Goal: Information Seeking & Learning: Learn about a topic

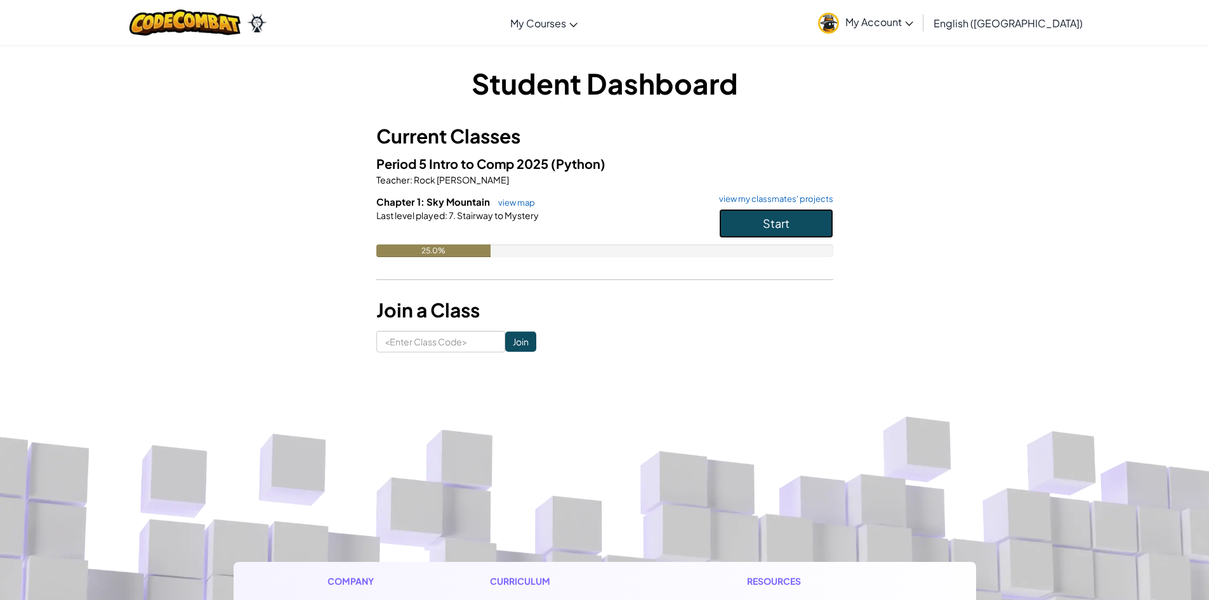
click at [765, 220] on span "Start" at bounding box center [776, 223] width 27 height 15
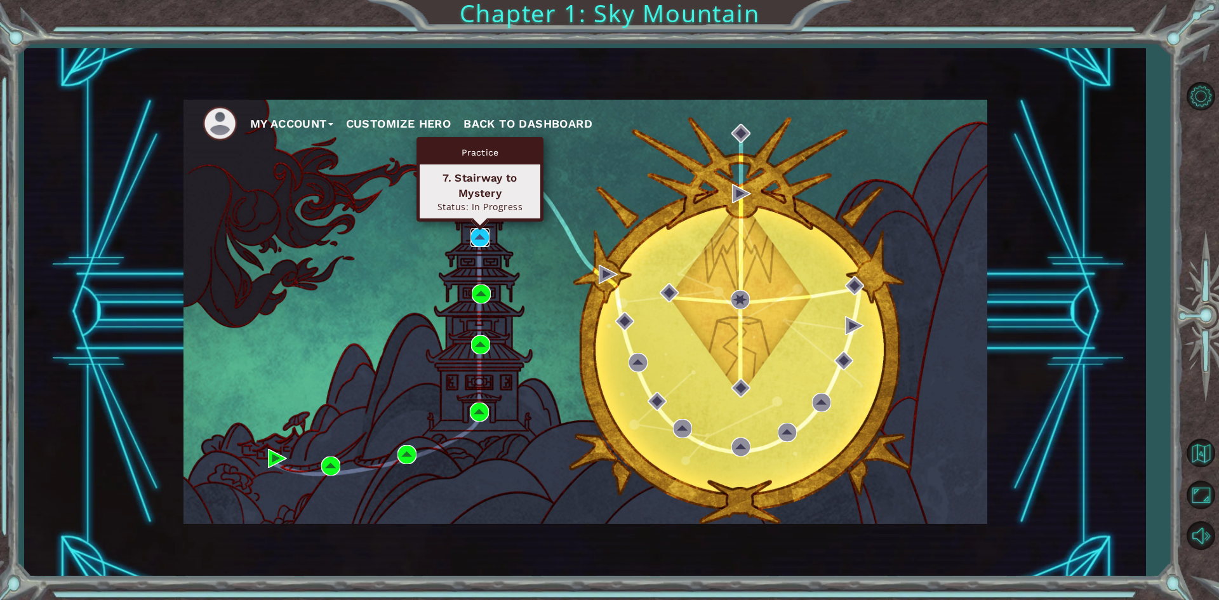
click at [479, 238] on img at bounding box center [479, 237] width 19 height 19
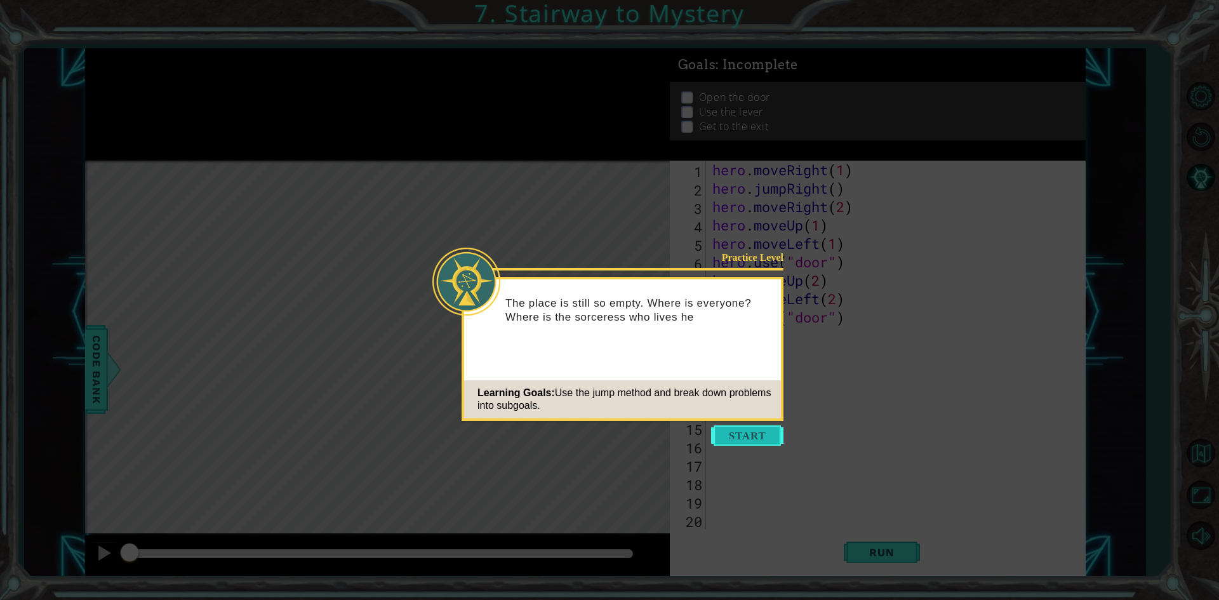
click at [759, 428] on button "Start" at bounding box center [747, 435] width 72 height 20
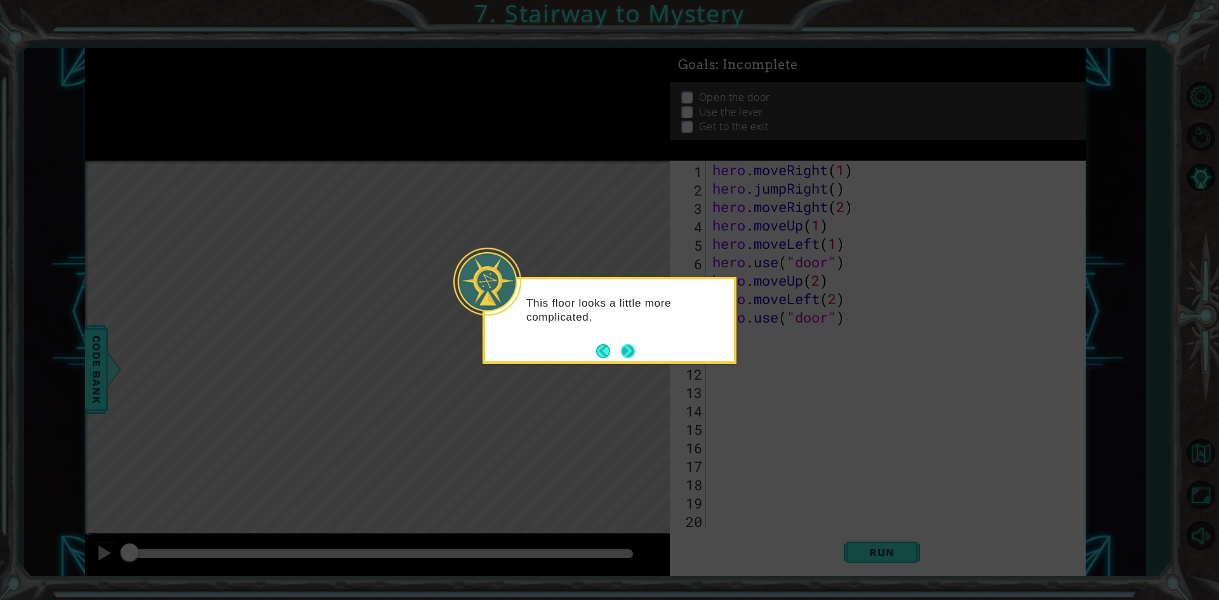
click at [632, 351] on button "Next" at bounding box center [628, 351] width 22 height 22
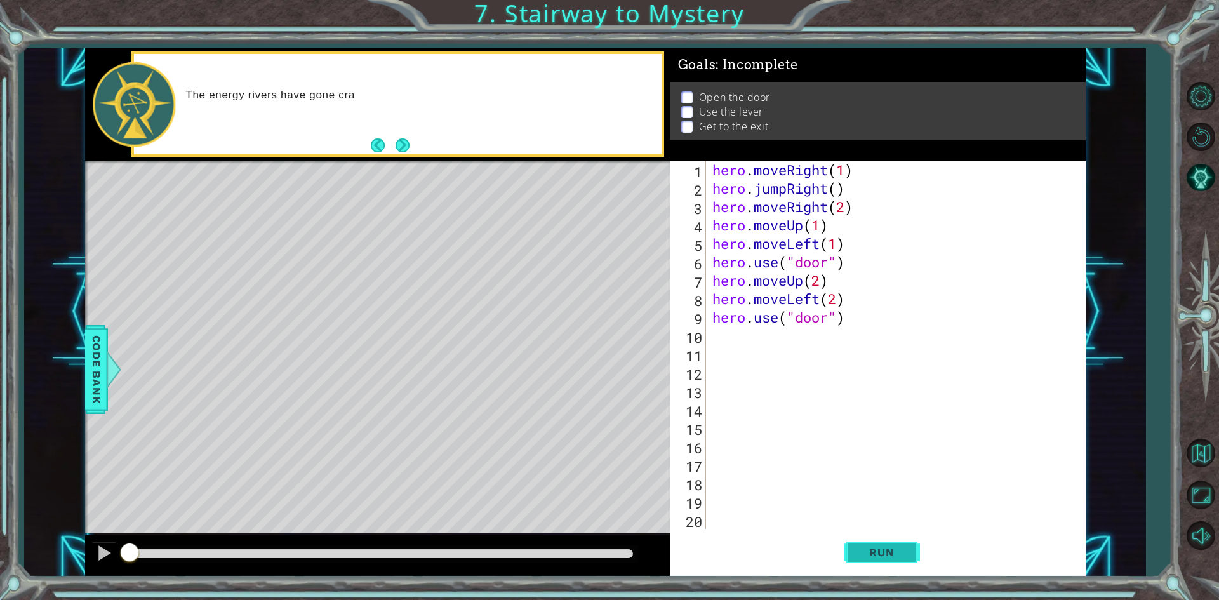
click at [878, 559] on span "Run" at bounding box center [881, 552] width 50 height 13
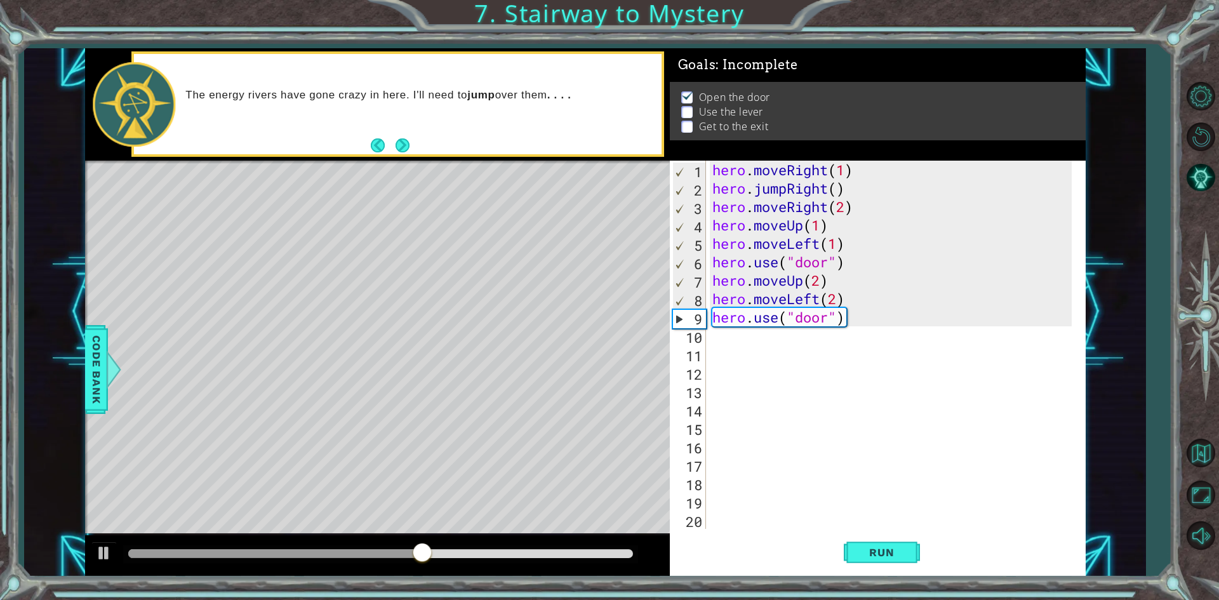
click at [836, 294] on div "hero . moveRight ( 1 ) hero . jumpRight ( ) hero . moveRight ( 2 ) hero . moveU…" at bounding box center [894, 363] width 368 height 405
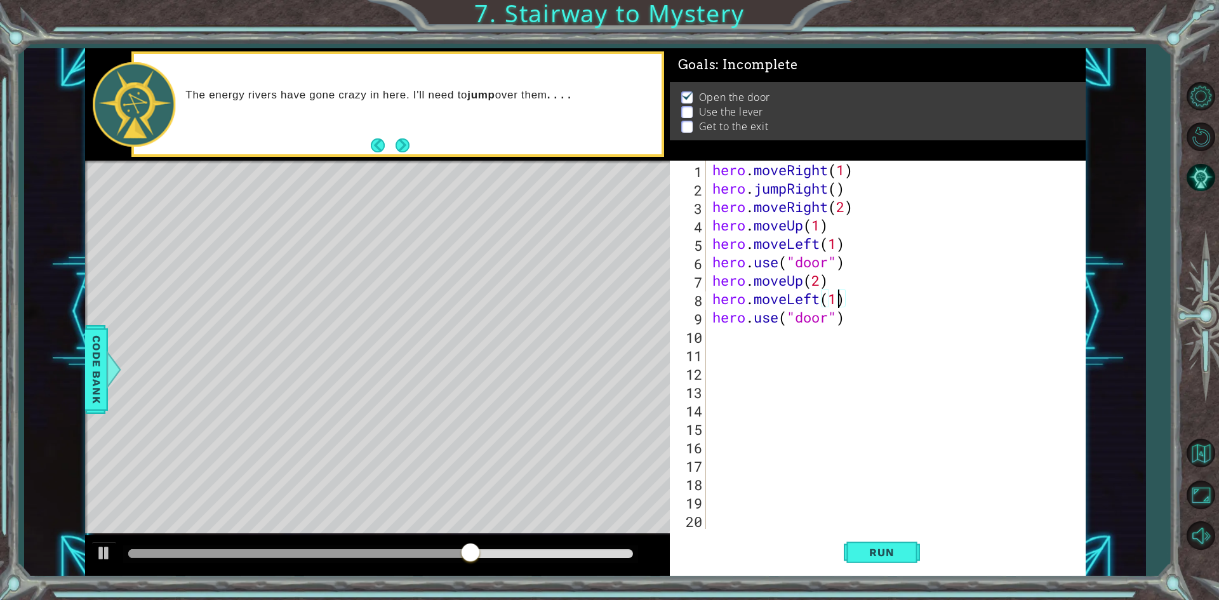
scroll to position [0, 5]
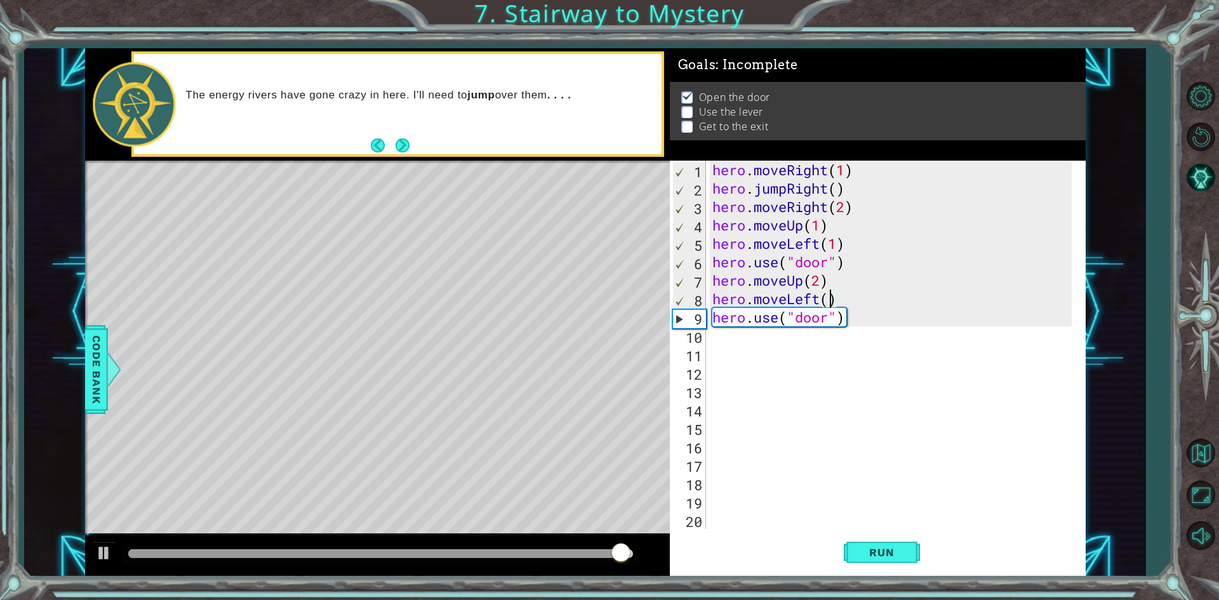
click at [832, 315] on div "hero . moveRight ( 1 ) hero . jumpRight ( ) hero . moveRight ( 2 ) hero . moveU…" at bounding box center [894, 363] width 368 height 405
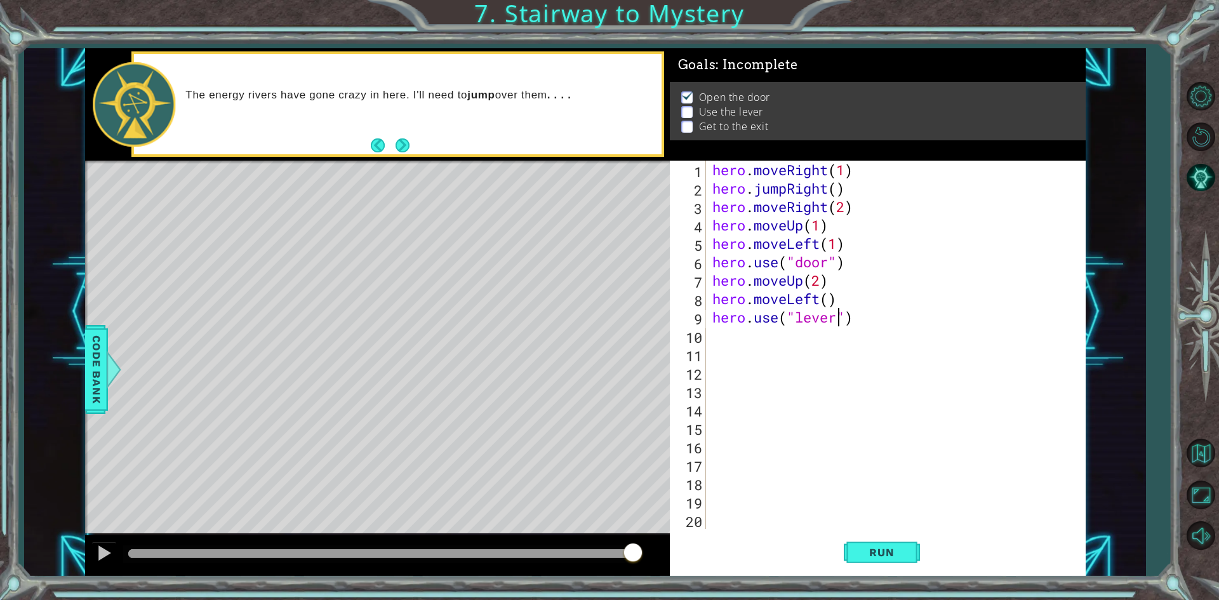
scroll to position [0, 6]
type textarea "hero.use("lever")"
click at [882, 548] on span "Run" at bounding box center [881, 552] width 50 height 13
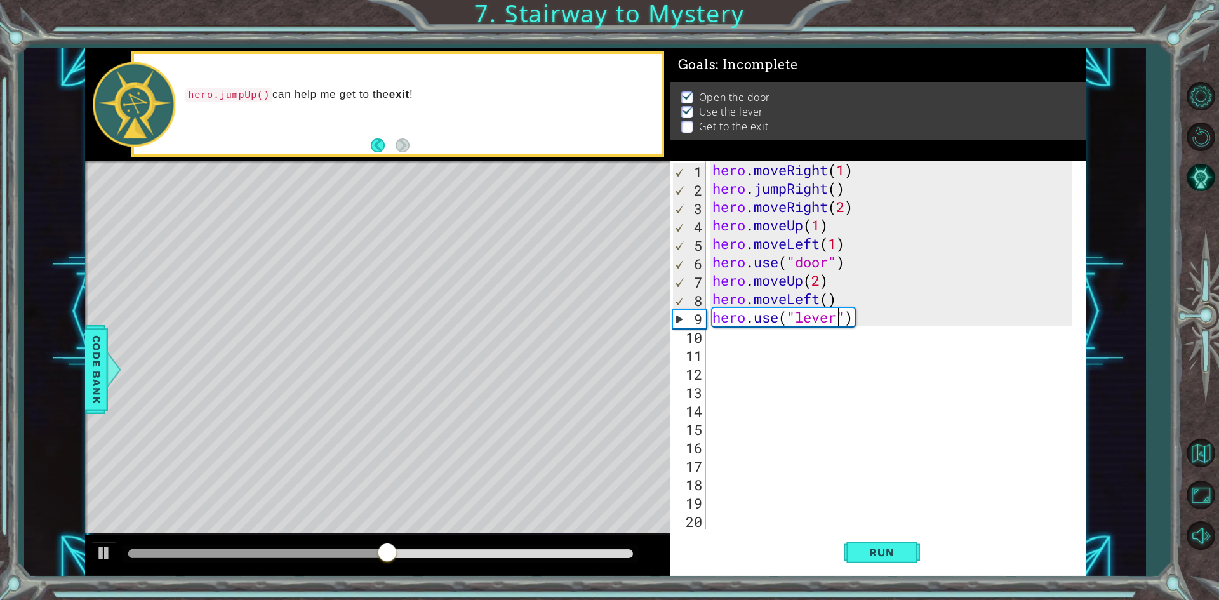
click at [713, 347] on div "hero . moveRight ( 1 ) hero . jumpRight ( ) hero . moveRight ( 2 ) hero . moveU…" at bounding box center [894, 363] width 368 height 405
click at [723, 337] on div "hero . moveRight ( 1 ) hero . jumpRight ( ) hero . moveRight ( 2 ) hero . moveU…" at bounding box center [894, 363] width 368 height 405
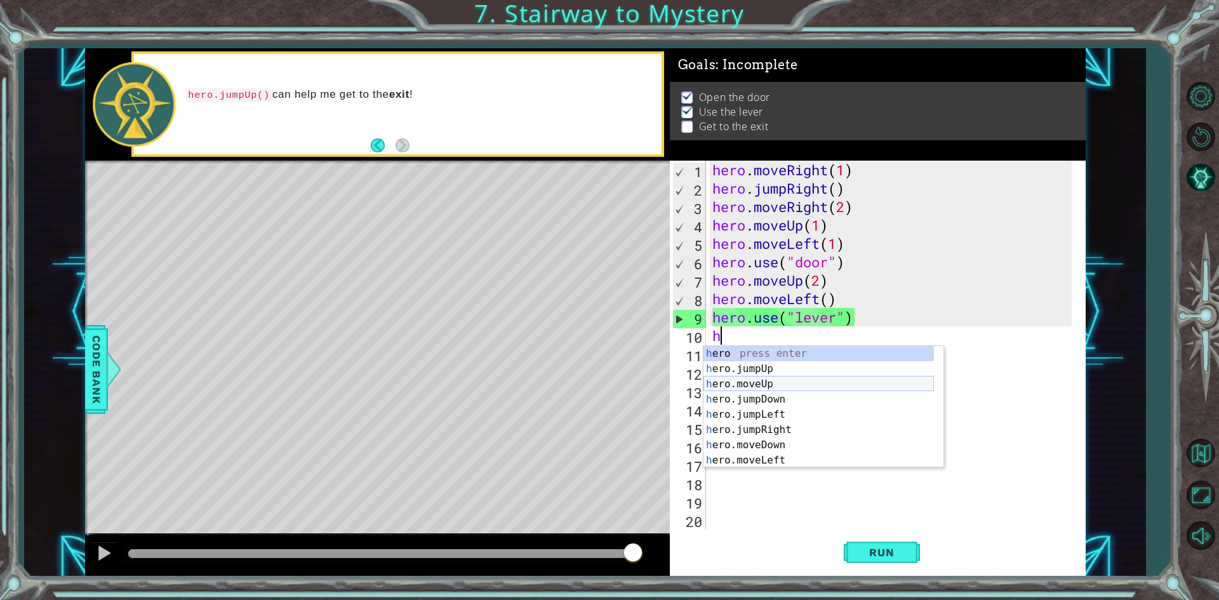
scroll to position [30, 0]
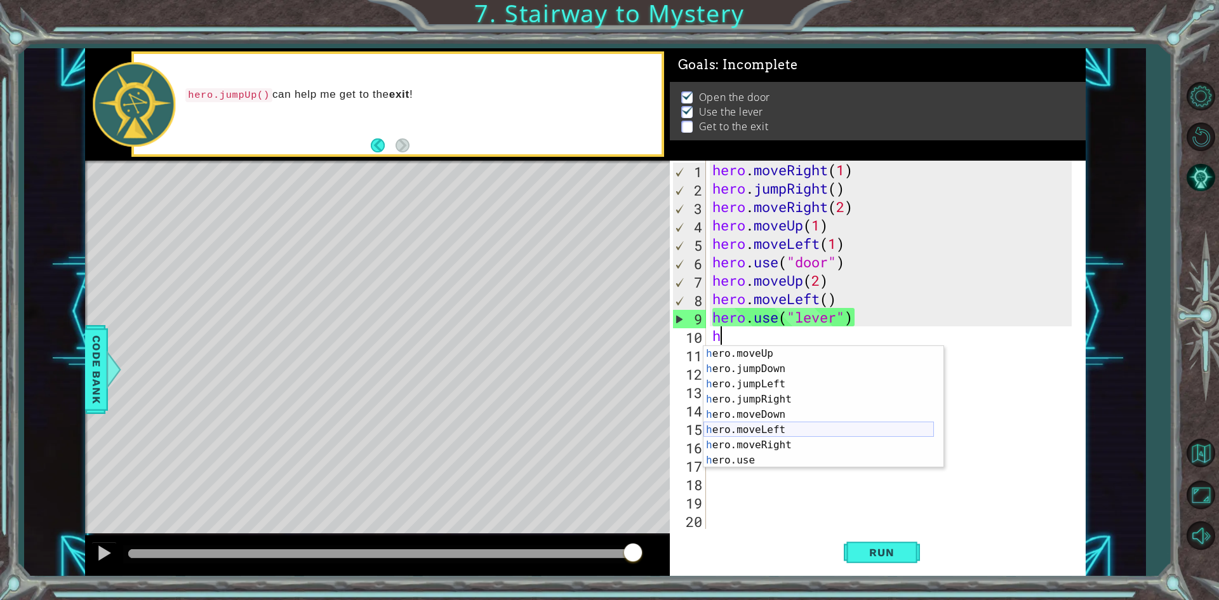
click at [778, 425] on div "h ero.moveUp press enter h ero.jumpDown press enter h ero.jumpLeft press enter …" at bounding box center [818, 422] width 230 height 152
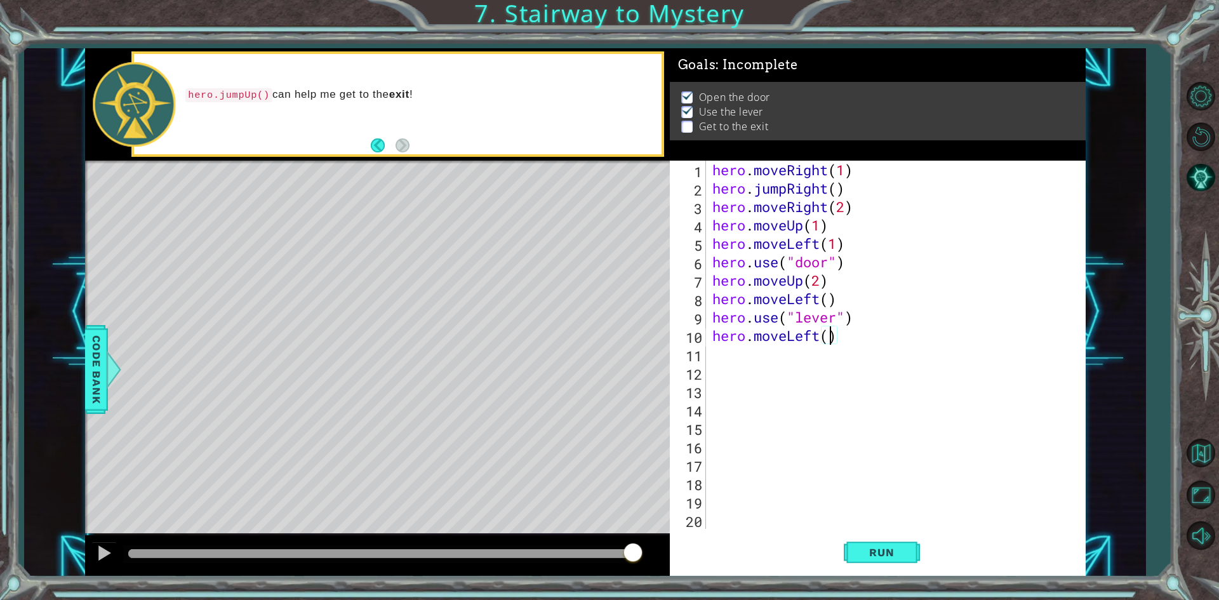
type textarea "hero.moveLeft(2)"
click at [718, 347] on div "hero . moveRight ( 1 ) hero . jumpRight ( ) hero . moveRight ( 2 ) hero . moveU…" at bounding box center [894, 363] width 368 height 405
type textarea "h"
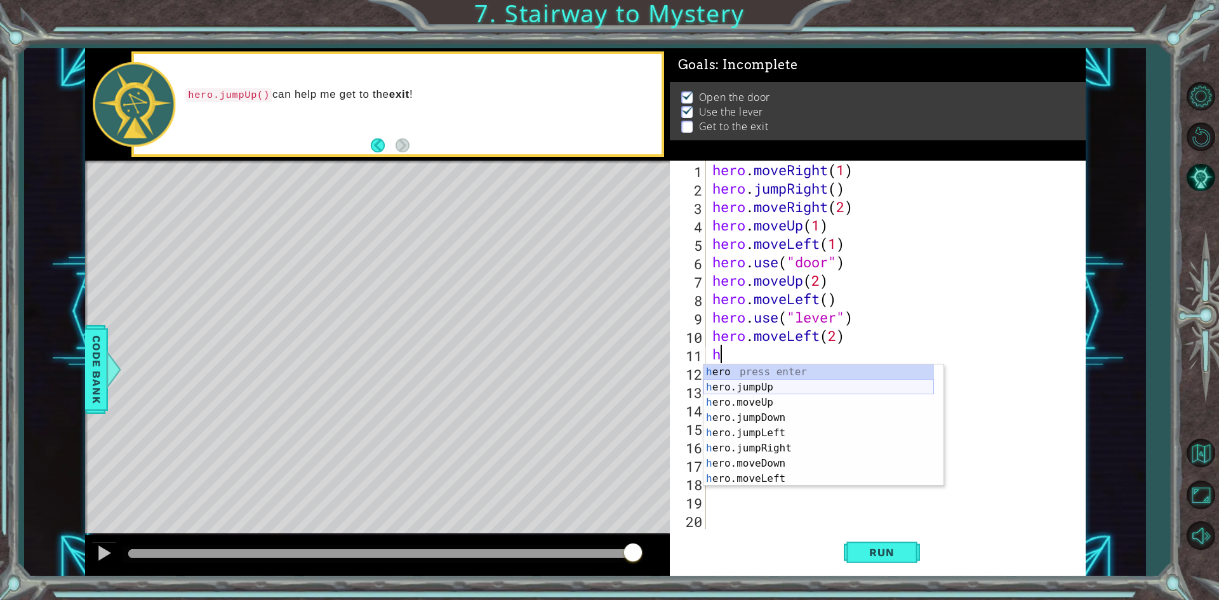
click at [760, 391] on div "h ero press enter h ero.jumpUp press enter h ero.moveUp press enter h ero.jumpD…" at bounding box center [818, 440] width 230 height 152
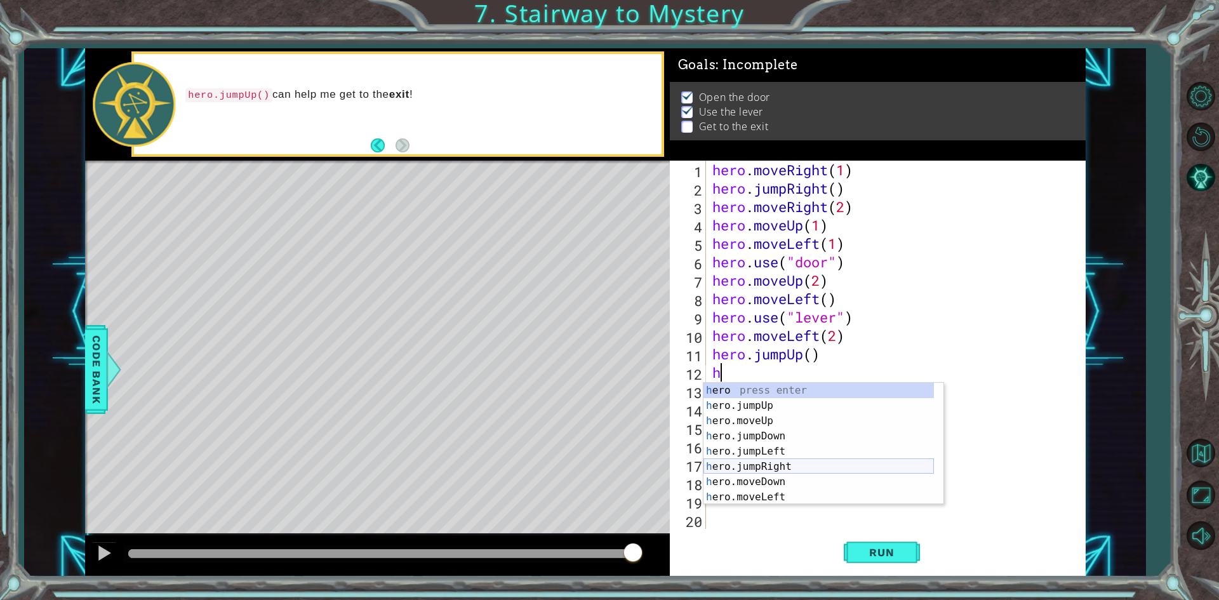
scroll to position [30, 0]
click at [771, 475] on div "h ero.moveUp press enter h ero.jumpDown press enter h ero.jumpLeft press enter …" at bounding box center [818, 459] width 230 height 152
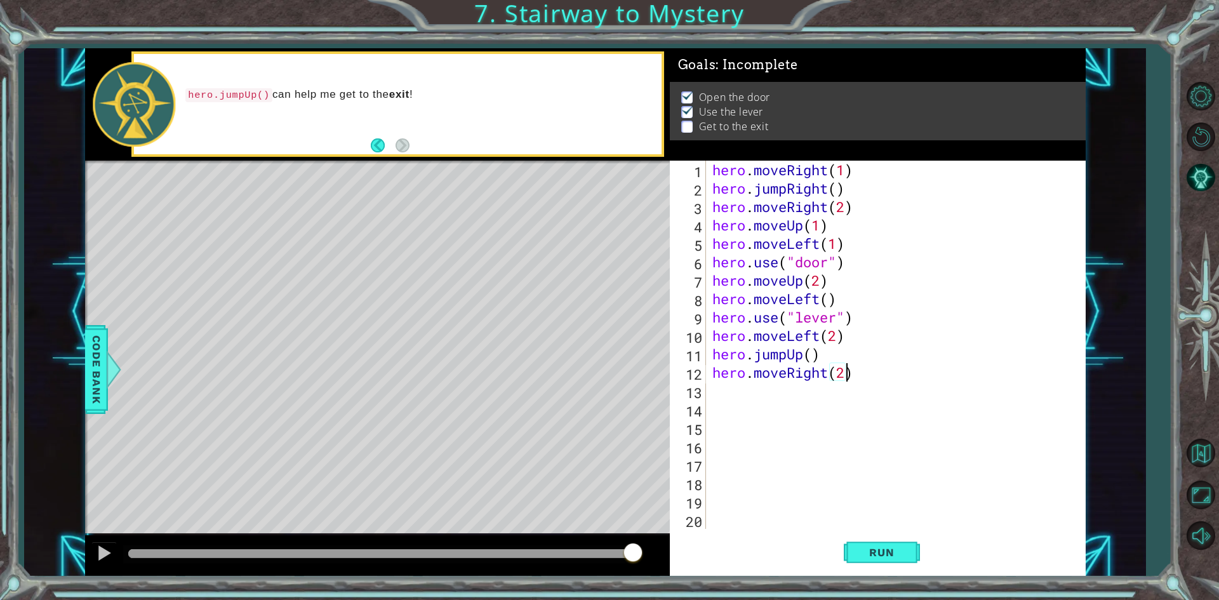
scroll to position [0, 6]
type textarea "hero.moveRight(2)"
click at [903, 557] on span "Run" at bounding box center [881, 552] width 50 height 13
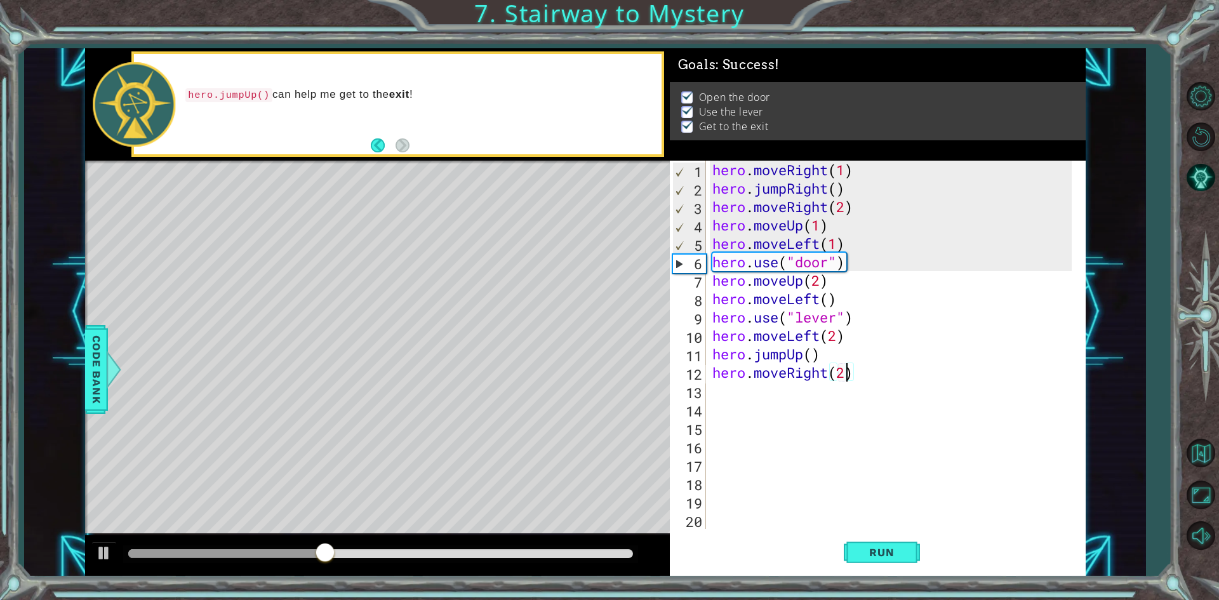
click at [909, 497] on div "hero . moveRight ( 1 ) hero . jumpRight ( ) hero . moveRight ( 2 ) hero . moveU…" at bounding box center [894, 363] width 368 height 405
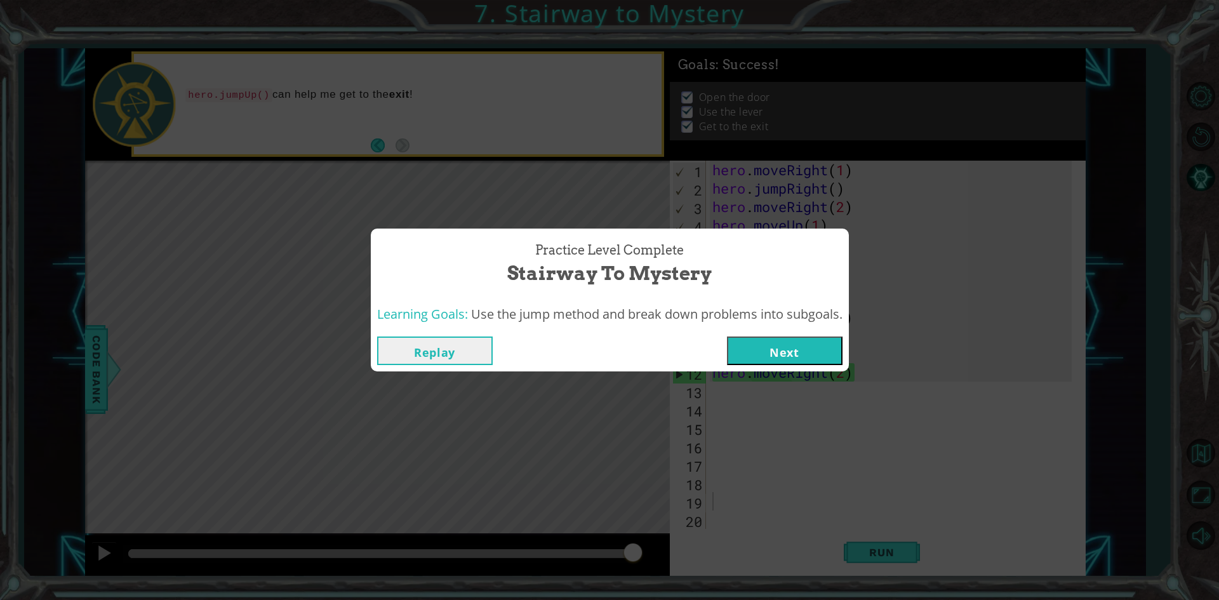
click at [777, 342] on button "Next" at bounding box center [785, 350] width 116 height 29
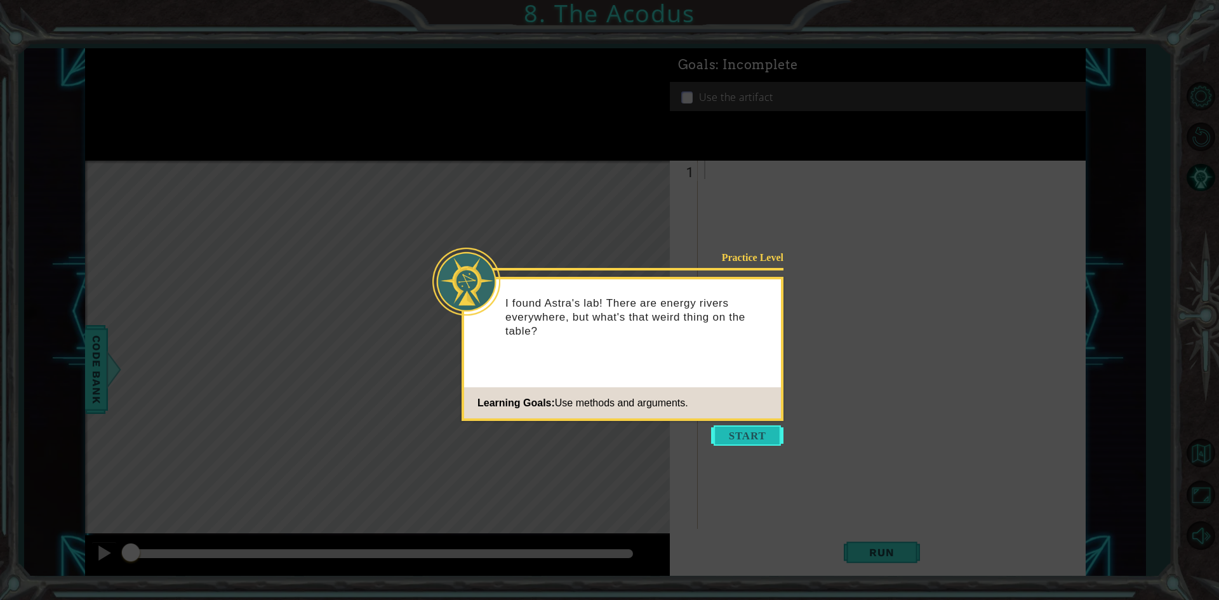
click at [751, 432] on button "Start" at bounding box center [747, 435] width 72 height 20
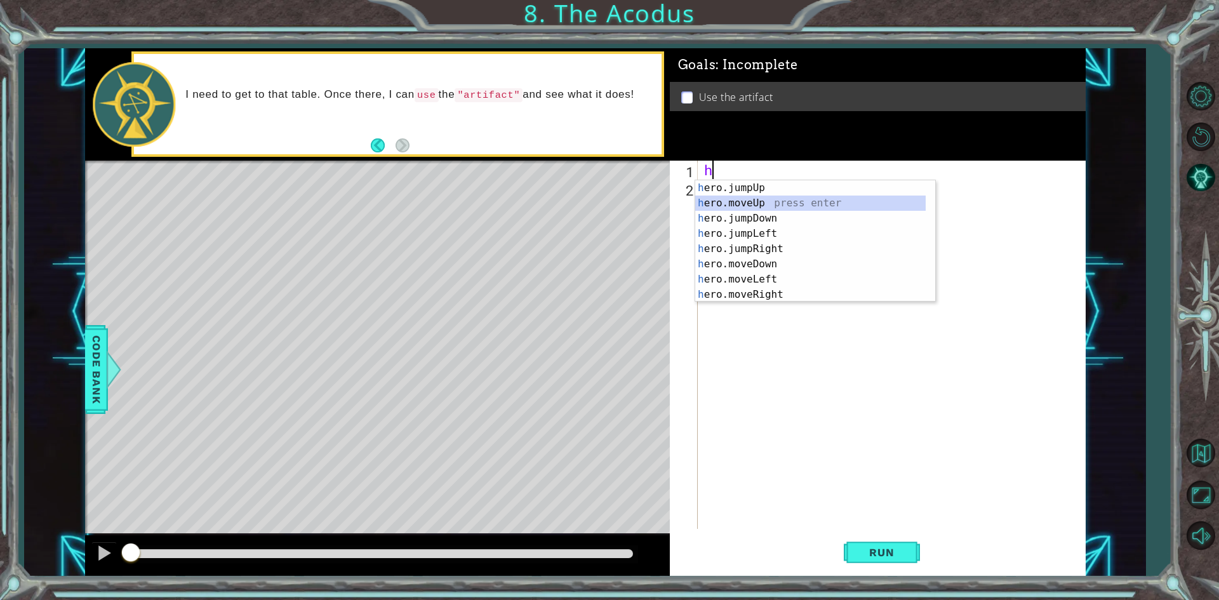
click at [814, 198] on div "h ero.jumpUp press enter h ero.moveUp press enter h ero.jumpDown press enter h …" at bounding box center [810, 256] width 230 height 152
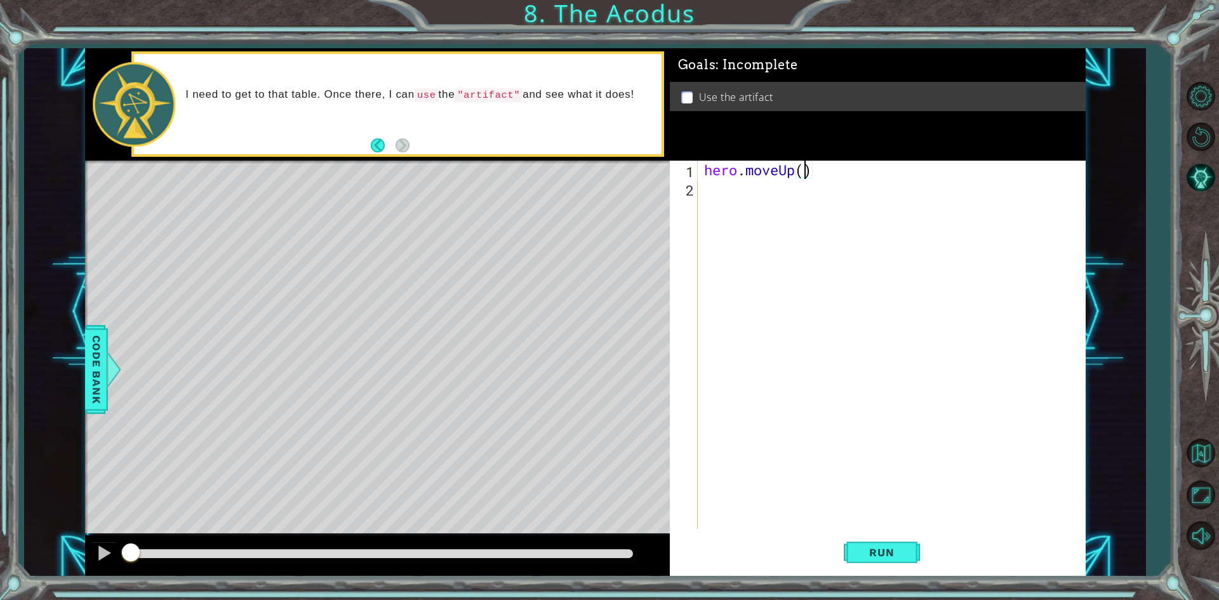
type textarea "hero.moveUp(2)"
click at [730, 244] on div "hero . moveUp ( 2 )" at bounding box center [894, 363] width 386 height 405
click at [706, 180] on div "hero . moveUp ( 2 )" at bounding box center [894, 363] width 387 height 405
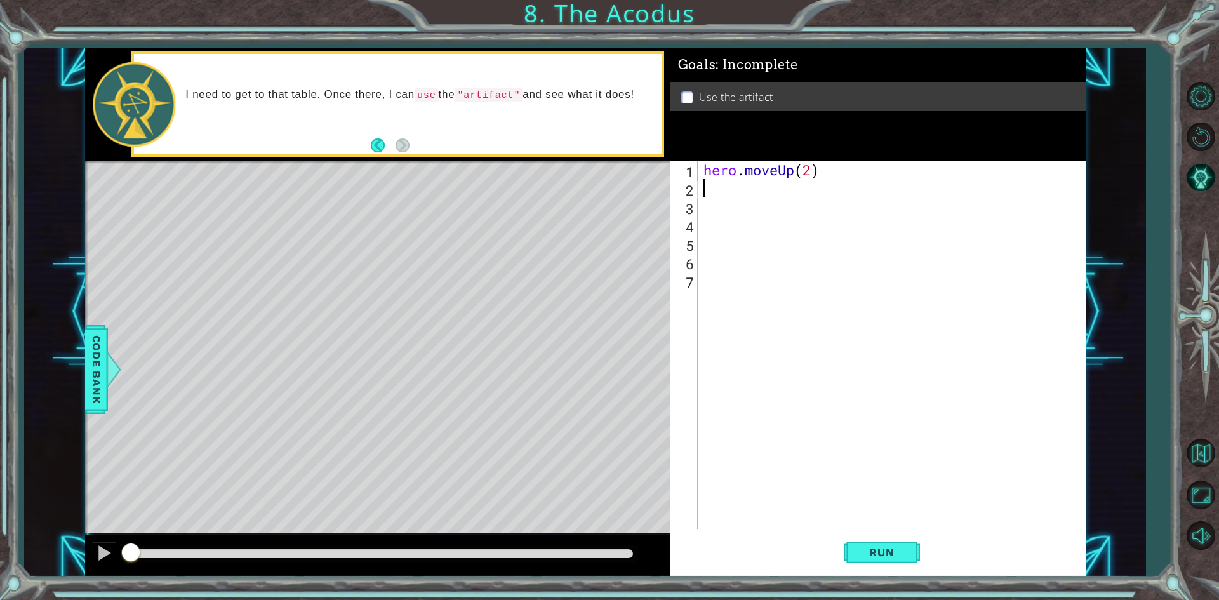
type textarea "g"
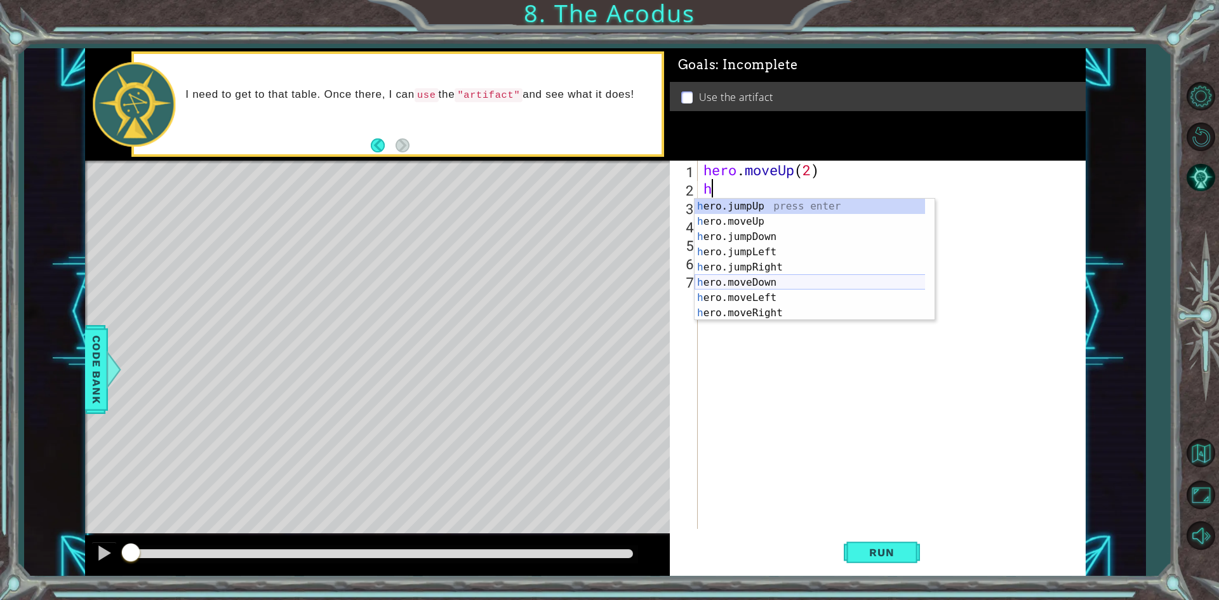
scroll to position [15, 0]
click at [766, 275] on div "h ero.moveUp press enter h ero.jumpDown press enter h ero.jumpLeft press enter …" at bounding box center [809, 275] width 230 height 152
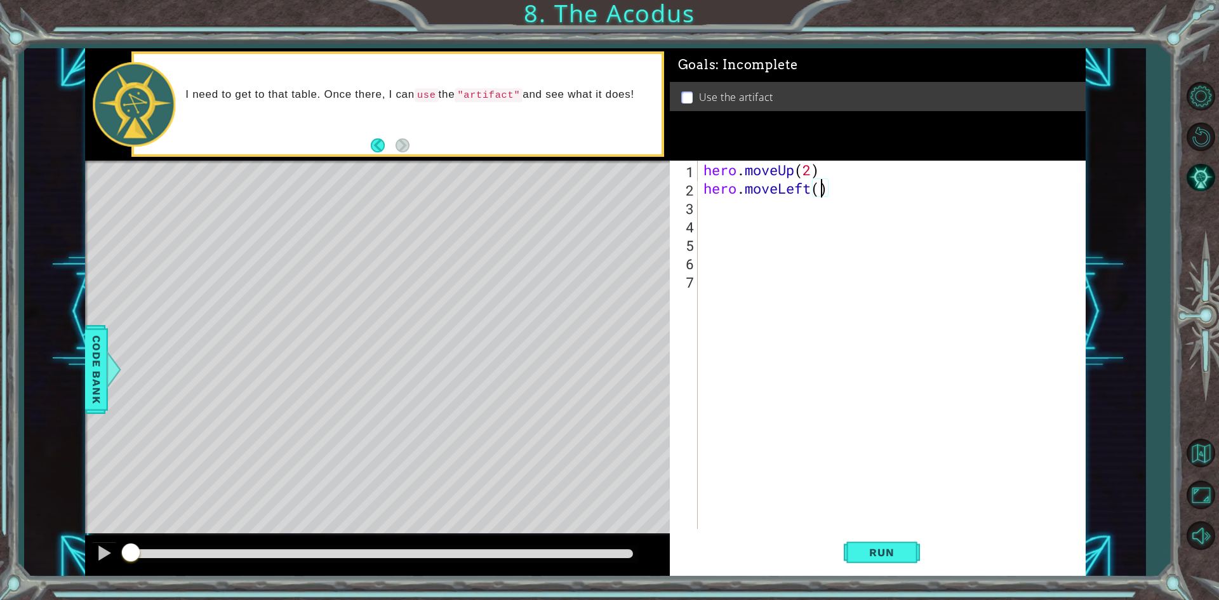
type textarea "hero.moveLeft(2)"
click at [720, 220] on div "hero . moveUp ( 2 ) hero . moveLeft ( 2 )" at bounding box center [894, 363] width 387 height 405
click at [713, 198] on div "hero . moveUp ( 2 ) hero . moveLeft ( 2 )" at bounding box center [894, 363] width 387 height 405
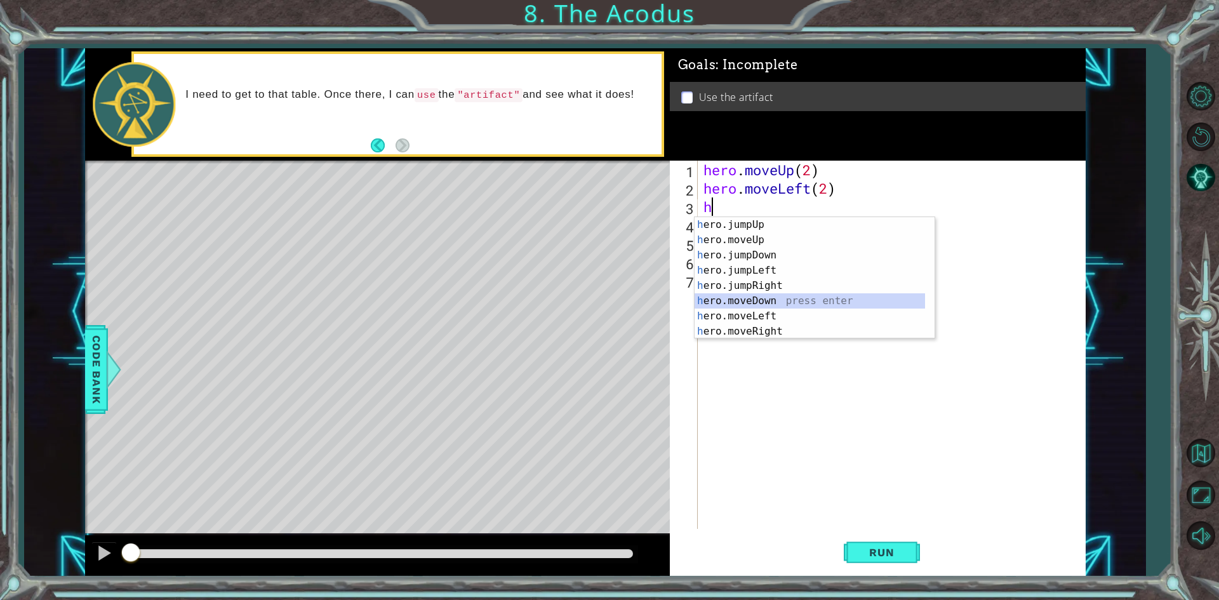
click at [774, 305] on div "h ero.jumpUp press enter h ero.moveUp press enter h ero.jumpDown press enter h …" at bounding box center [809, 293] width 230 height 152
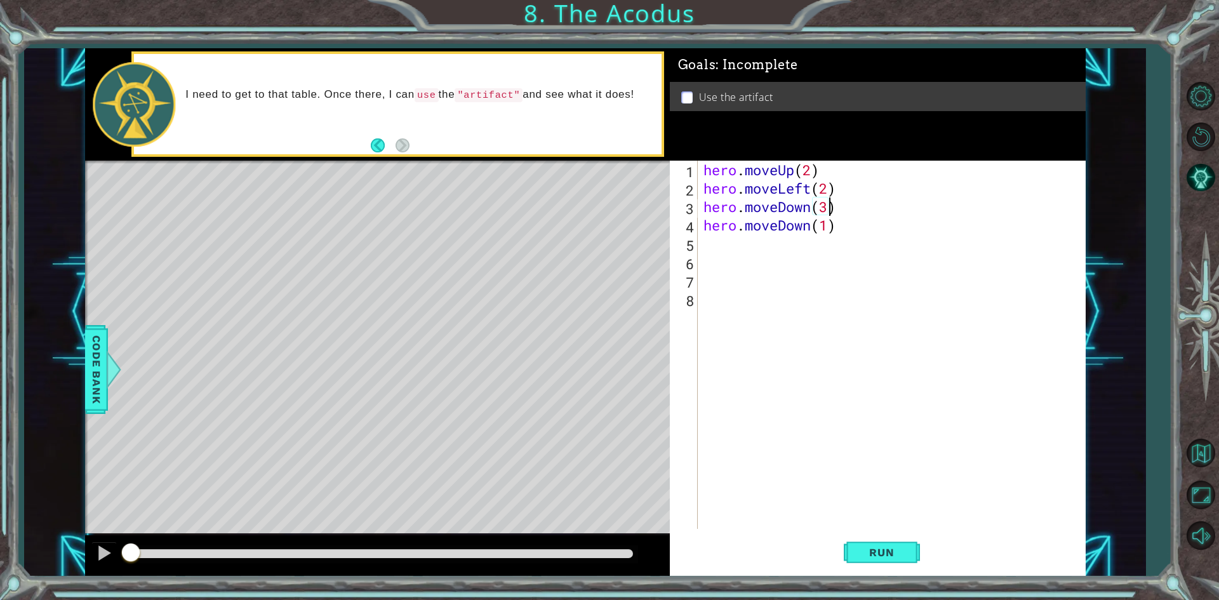
scroll to position [0, 5]
type textarea "hero.moveDown(3)"
click at [871, 549] on span "Run" at bounding box center [881, 552] width 50 height 13
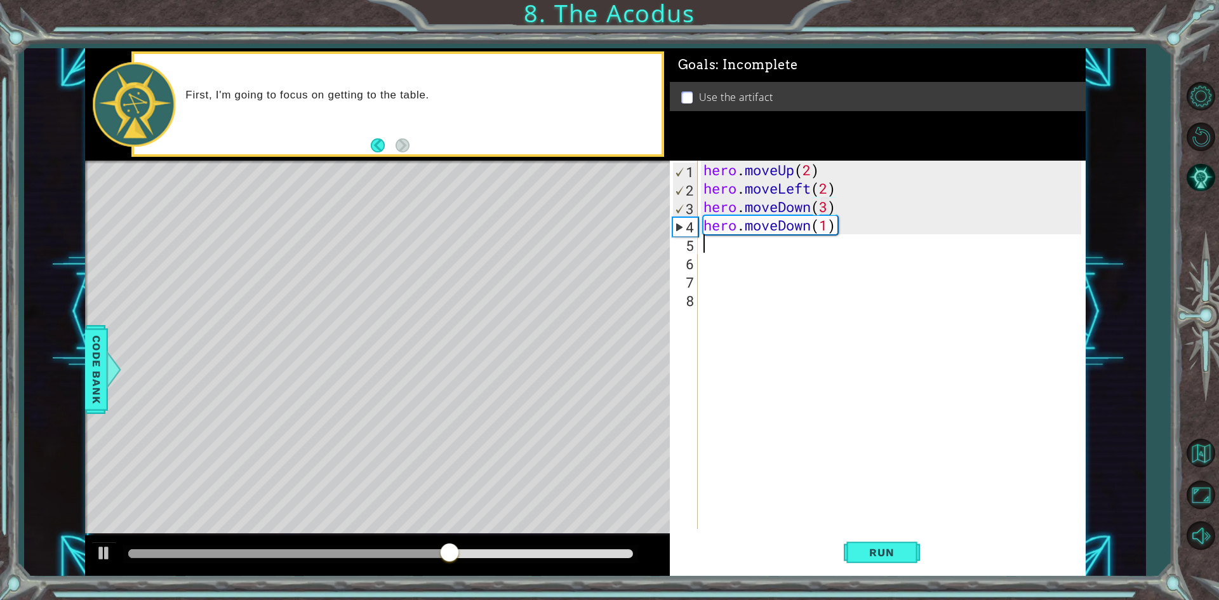
click at [705, 245] on div "hero . moveUp ( 2 ) hero . moveLeft ( 2 ) hero . moveDown ( 3 ) hero . moveDown…" at bounding box center [894, 363] width 387 height 405
type textarea "g"
drag, startPoint x: 746, startPoint y: 323, endPoint x: 760, endPoint y: 329, distance: 15.3
click at [739, 324] on div "hero . moveUp ( 2 ) hero . moveLeft ( 2 ) hero . moveDown ( 3 ) hero . moveDown…" at bounding box center [894, 363] width 387 height 405
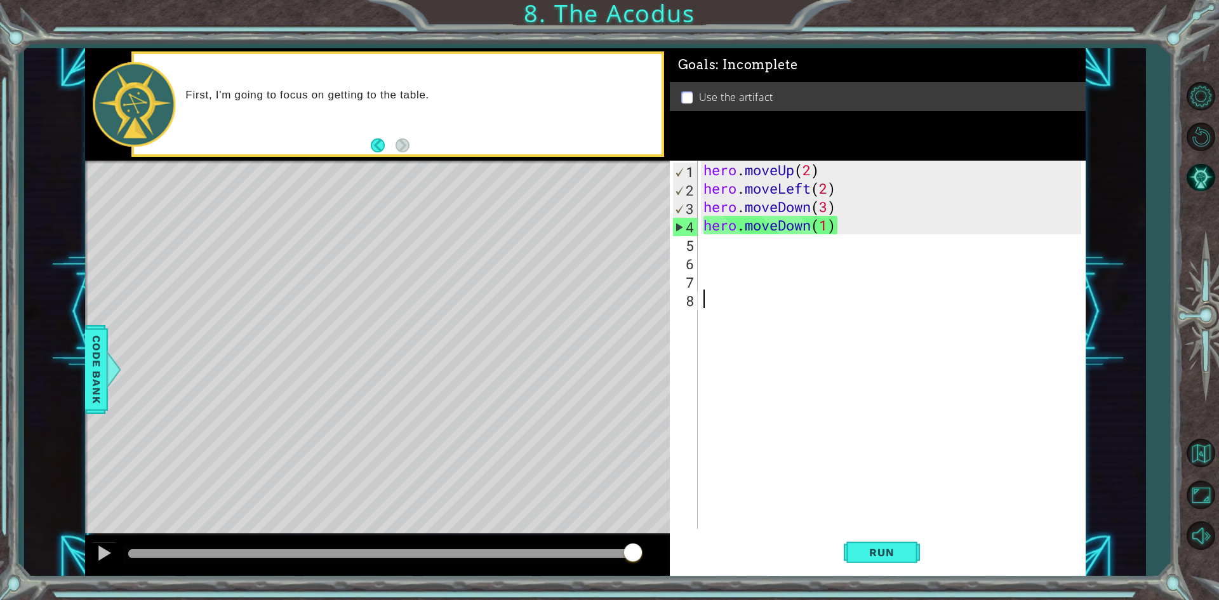
click at [758, 293] on div "hero . moveUp ( 2 ) hero . moveLeft ( 2 ) hero . moveDown ( 3 ) hero . moveDown…" at bounding box center [894, 363] width 387 height 405
type textarea "g"
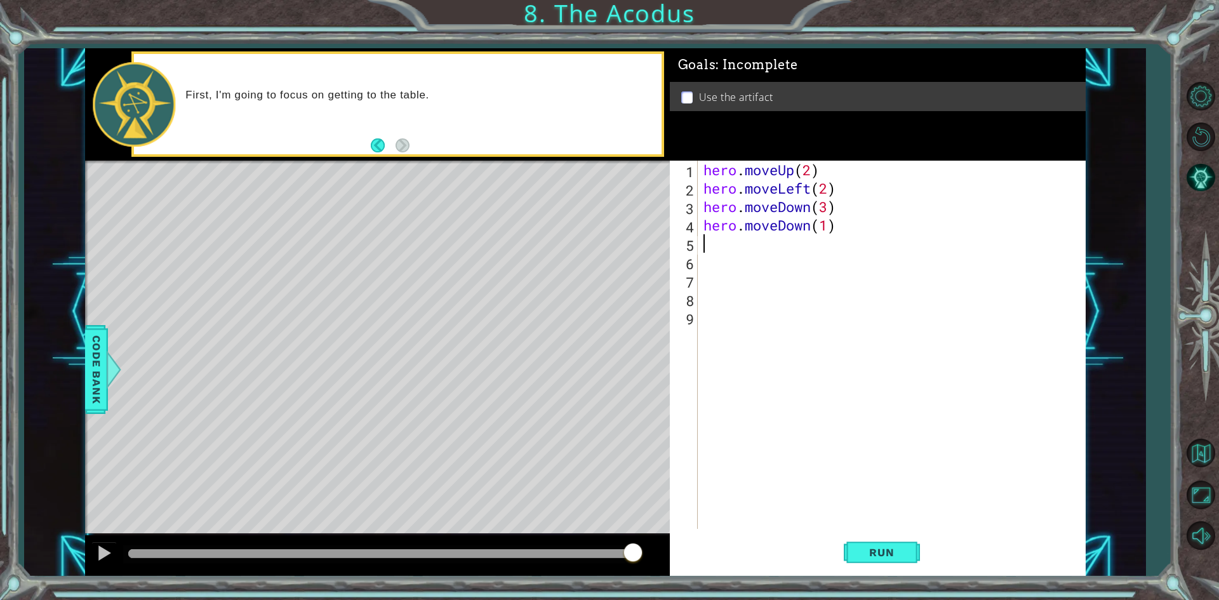
click at [704, 248] on div "hero . moveUp ( 2 ) hero . moveLeft ( 2 ) hero . moveDown ( 3 ) hero . moveDown…" at bounding box center [894, 363] width 387 height 405
type textarea "g"
type textarea "h"
type textarea "g"
type textarea "h"
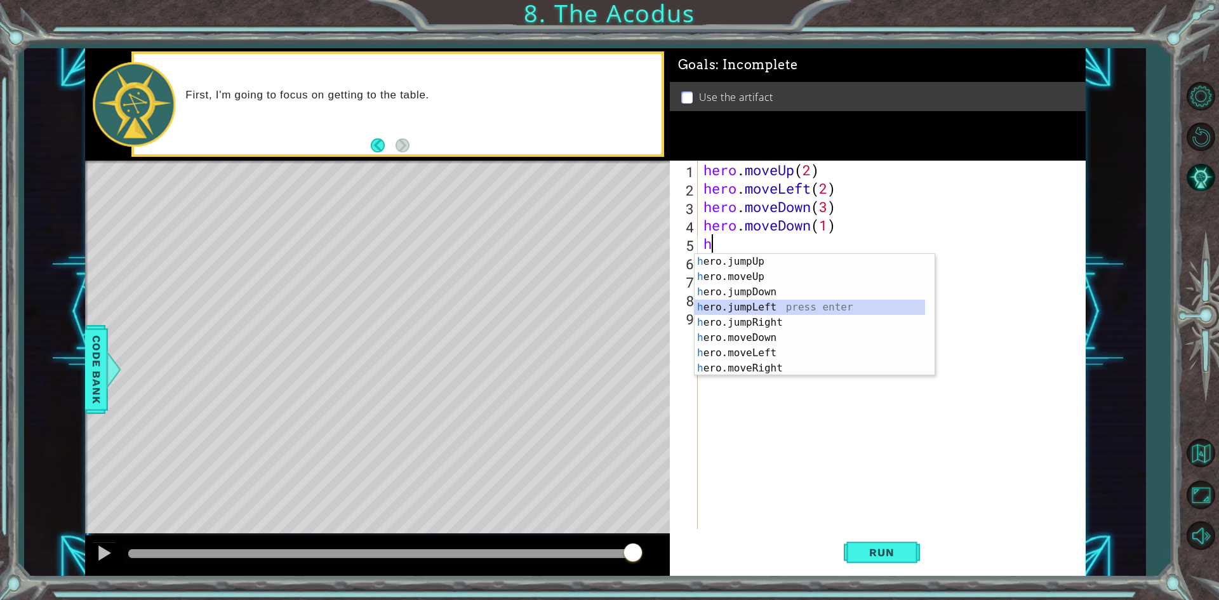
click at [764, 314] on div "h ero.jumpUp press enter h ero.moveUp press enter h ero.jumpDown press enter h …" at bounding box center [814, 330] width 240 height 152
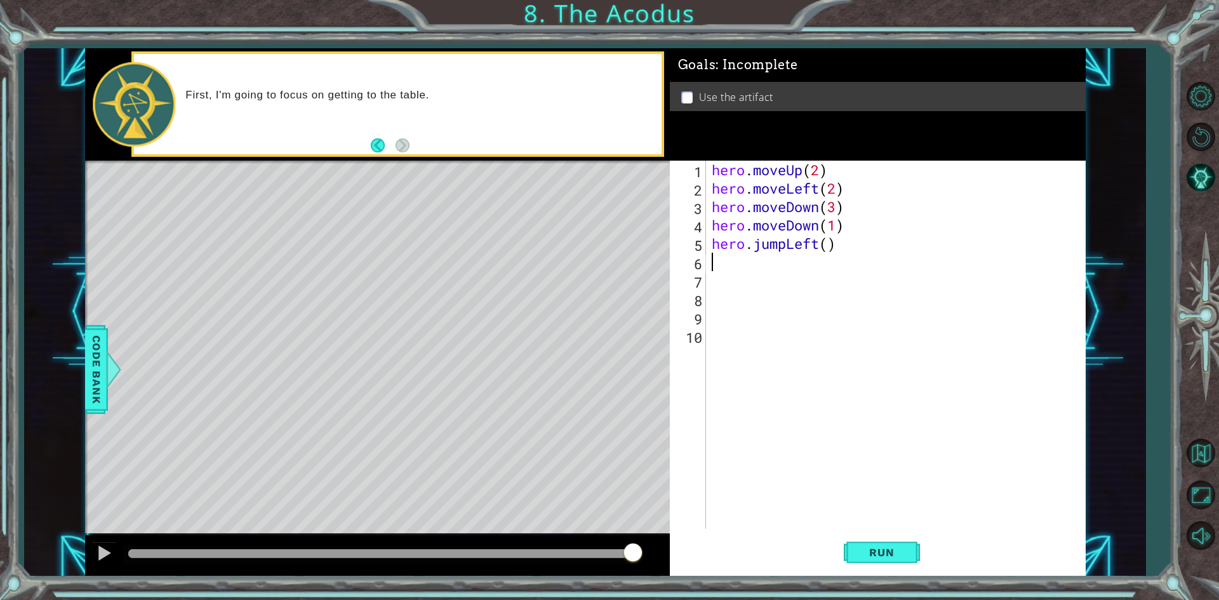
click at [830, 246] on div "hero . moveUp ( 2 ) hero . moveLeft ( 2 ) hero . moveDown ( 3 ) hero . moveDown…" at bounding box center [898, 363] width 378 height 405
click at [863, 230] on div "hero . moveUp ( 2 ) hero . moveLeft ( 2 ) hero . moveDown ( 3 ) hero . moveDown…" at bounding box center [898, 363] width 378 height 405
click at [847, 248] on div "hero . moveUp ( 2 ) hero . moveLeft ( 2 ) hero . moveDown ( 3 ) hero . moveDown…" at bounding box center [898, 363] width 378 height 405
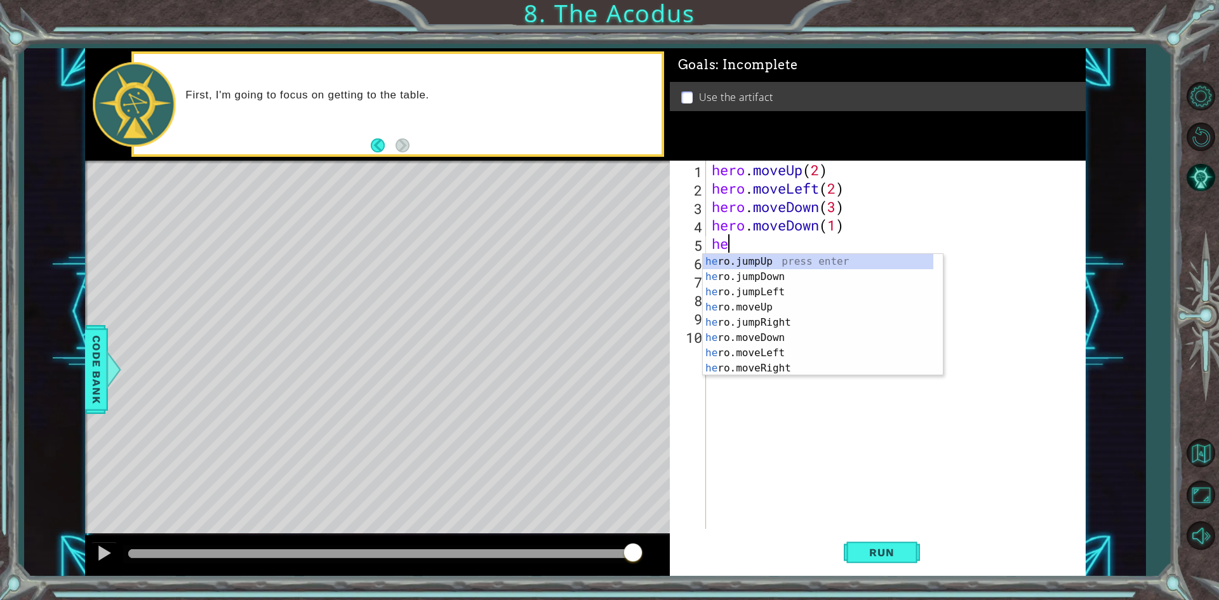
type textarea "h"
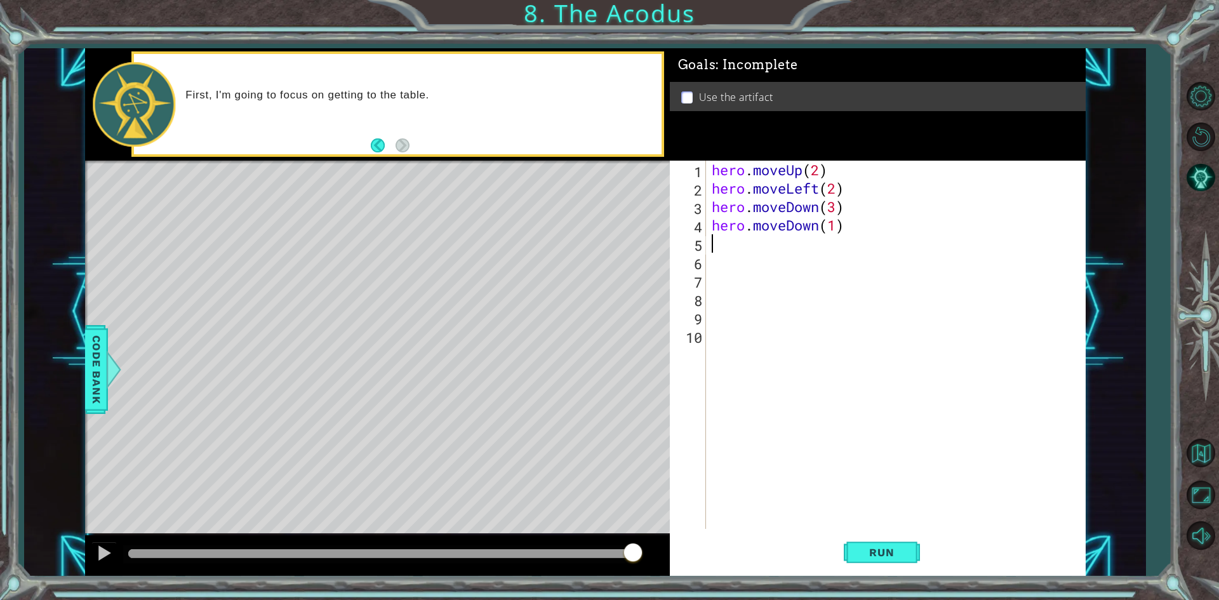
type textarea "g"
type textarea "h"
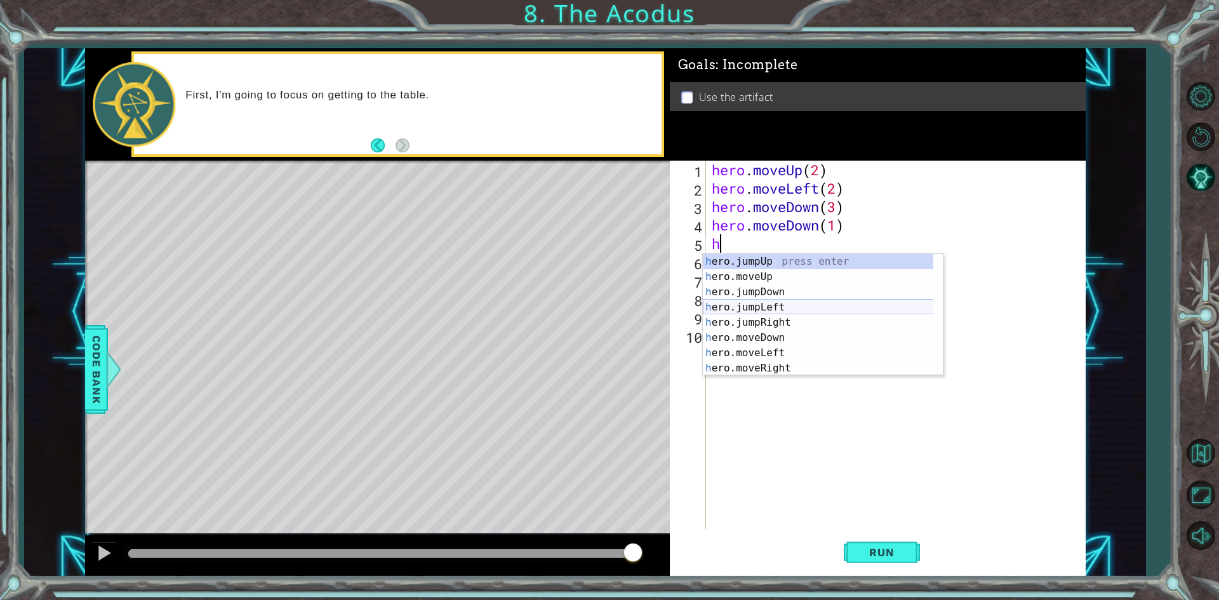
click at [819, 308] on div "h ero.jumpUp press enter h ero.moveUp press enter h ero.jumpDown press enter h …" at bounding box center [823, 330] width 240 height 152
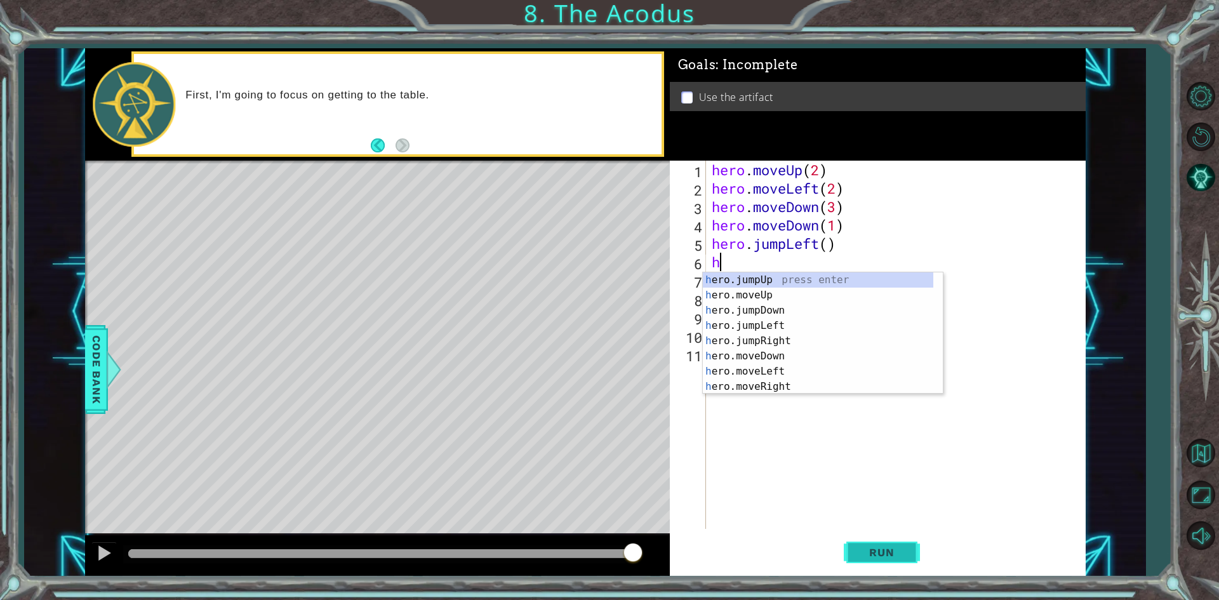
type textarea "h"
click at [878, 539] on button "Run" at bounding box center [881, 552] width 76 height 41
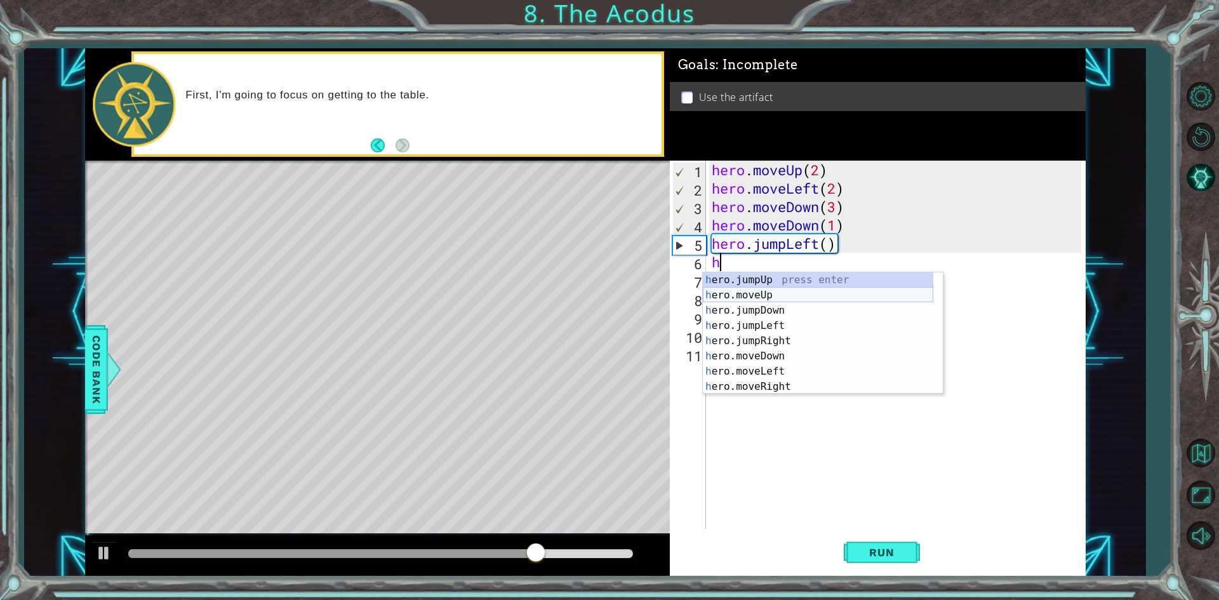
click at [763, 298] on div "h ero.jumpUp press enter h ero.moveUp press enter h ero.jumpDown press enter h …" at bounding box center [818, 348] width 230 height 152
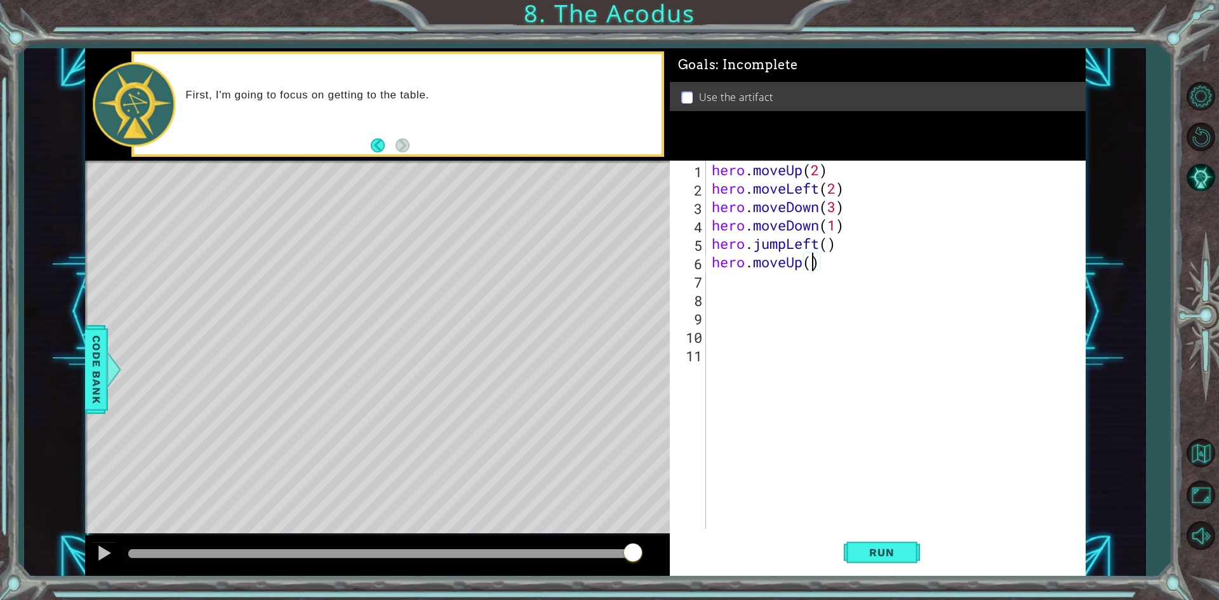
type textarea "hero.moveUp(3)"
click at [718, 275] on div "hero . moveUp ( 2 ) hero . moveLeft ( 2 ) hero . moveDown ( 3 ) hero . moveDown…" at bounding box center [898, 363] width 378 height 405
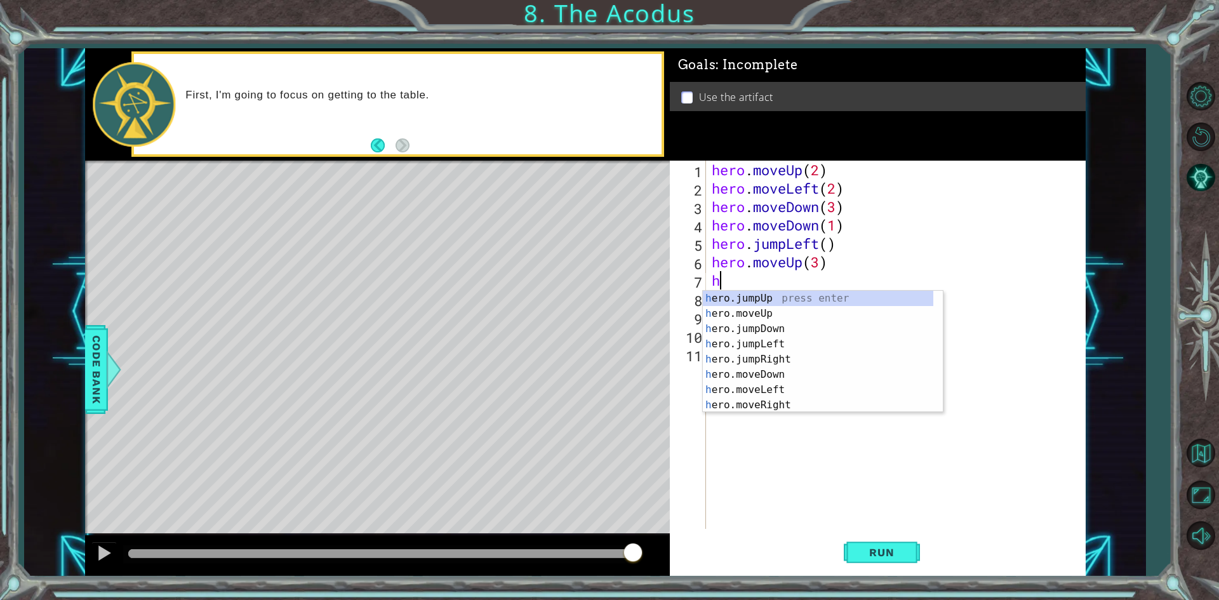
click at [816, 260] on div "hero . moveUp ( 2 ) hero . moveLeft ( 2 ) hero . moveDown ( 3 ) hero . moveDown…" at bounding box center [898, 363] width 378 height 405
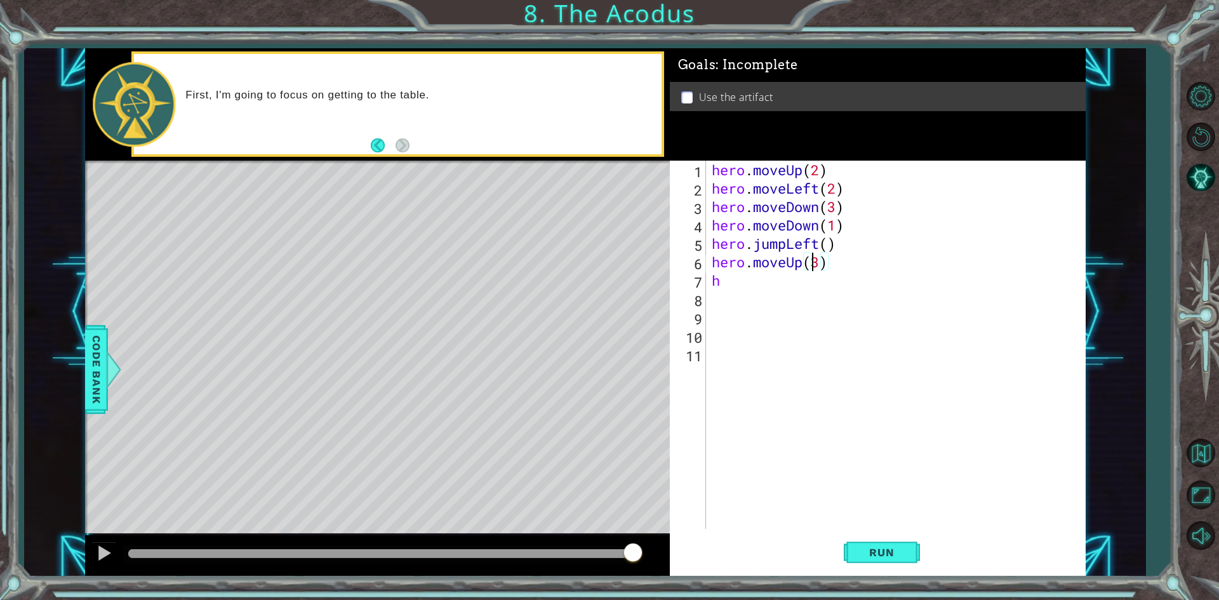
click at [819, 261] on div "hero . moveUp ( 2 ) hero . moveLeft ( 2 ) hero . moveDown ( 3 ) hero . moveDown…" at bounding box center [898, 363] width 378 height 405
click at [724, 277] on div "hero . moveUp ( 2 ) hero . moveLeft ( 2 ) hero . moveDown ( 3 ) hero . moveDown…" at bounding box center [898, 363] width 378 height 405
click at [750, 283] on div "hero . moveUp ( 2 ) hero . moveLeft ( 2 ) hero . moveDown ( 3 ) hero . moveDown…" at bounding box center [898, 363] width 378 height 405
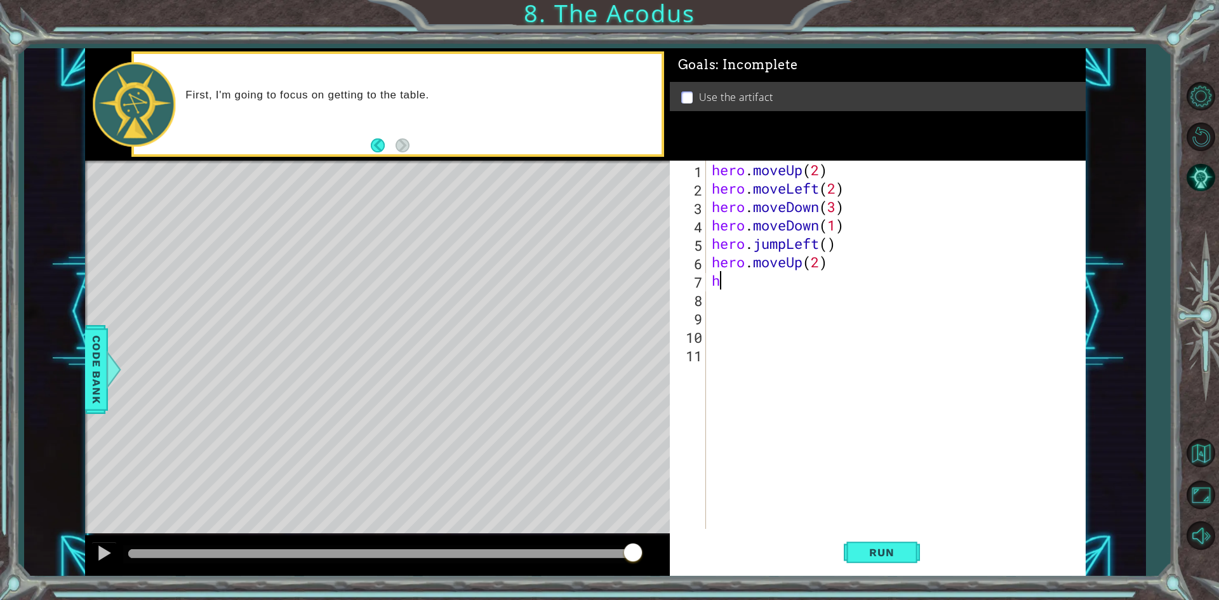
click at [717, 275] on div "hero . moveUp ( 2 ) hero . moveLeft ( 2 ) hero . moveDown ( 3 ) hero . moveDown…" at bounding box center [898, 363] width 378 height 405
type textarea "h"
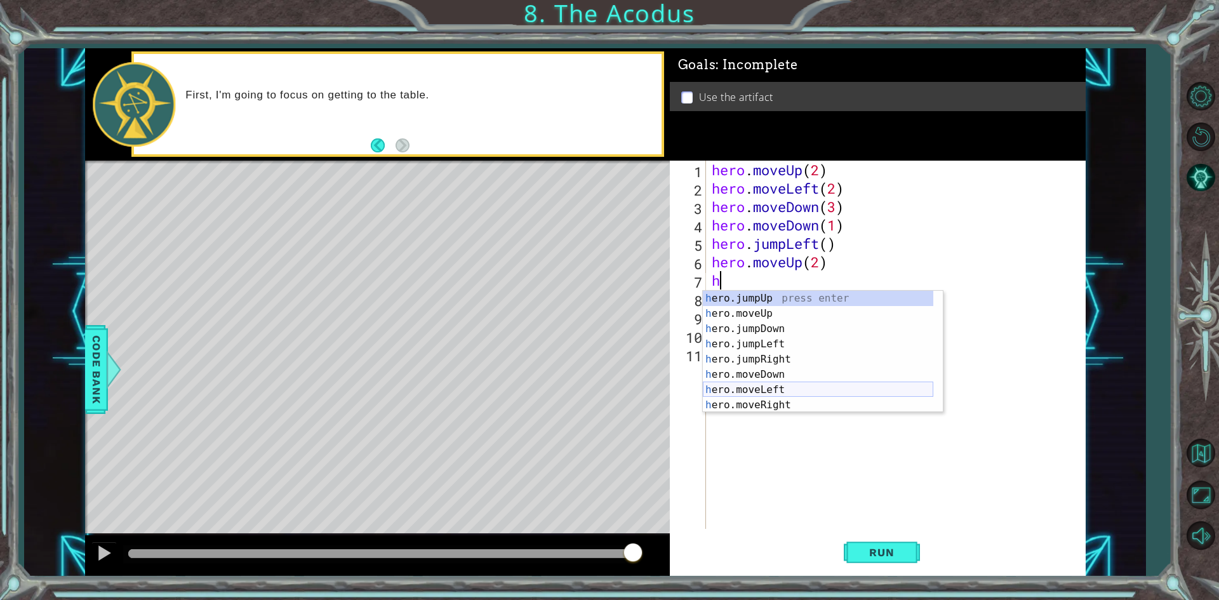
click at [773, 385] on div "h ero.jumpUp press enter h ero.moveUp press enter h ero.jumpDown press enter h …" at bounding box center [818, 367] width 230 height 152
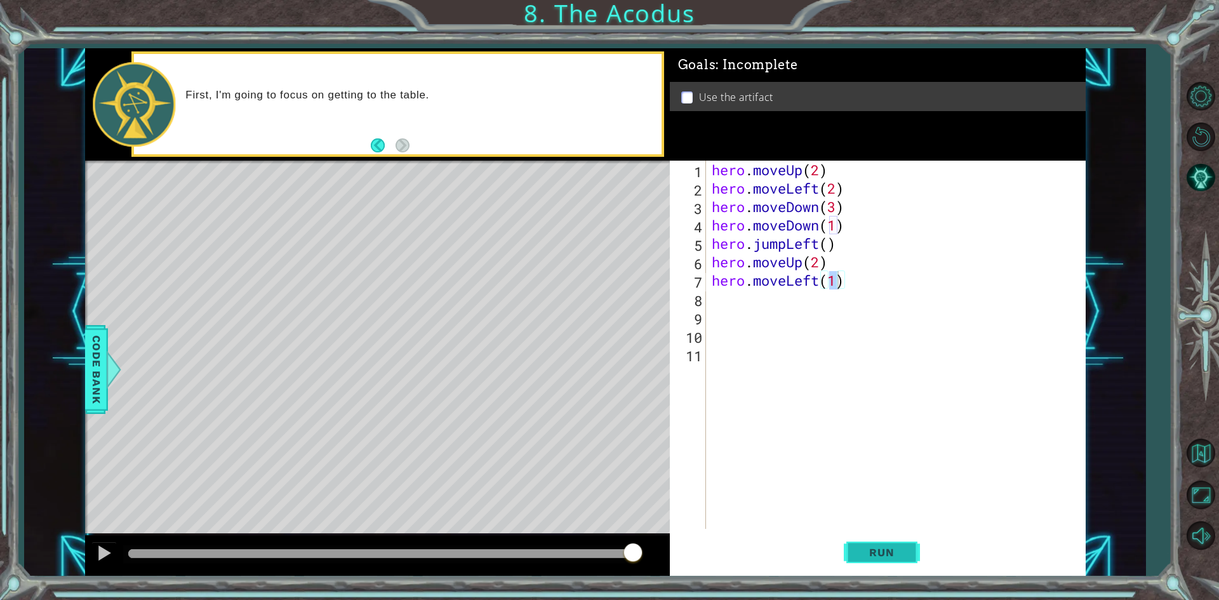
click at [874, 543] on button "Run" at bounding box center [881, 552] width 76 height 41
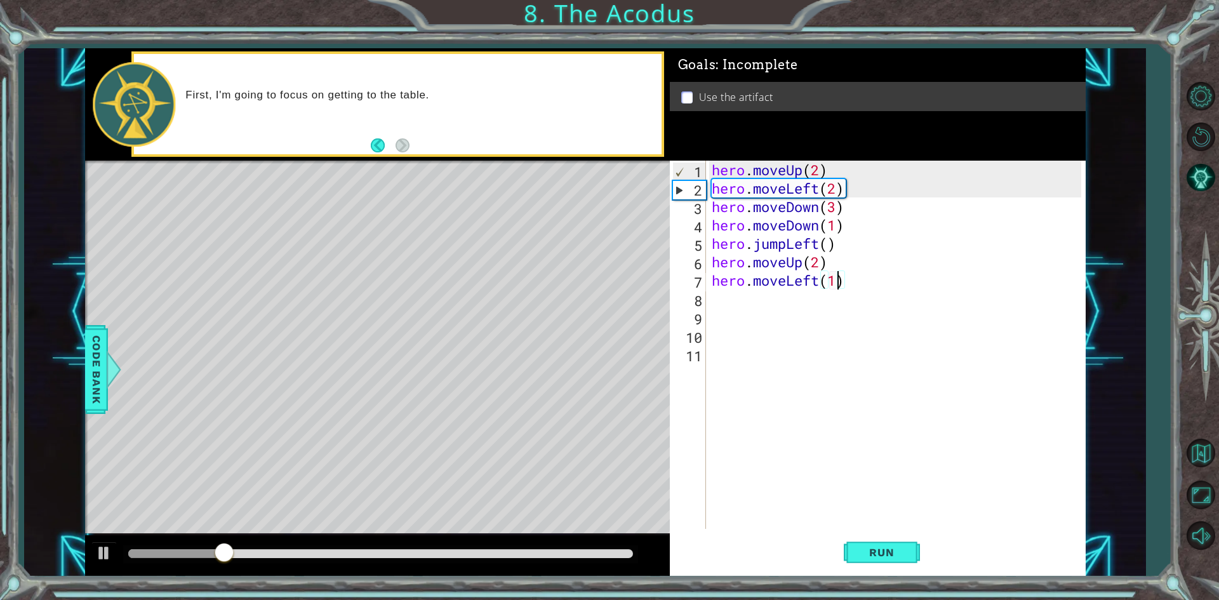
click at [844, 275] on div "hero . moveUp ( 2 ) hero . moveLeft ( 2 ) hero . moveDown ( 3 ) hero . moveDown…" at bounding box center [898, 363] width 378 height 405
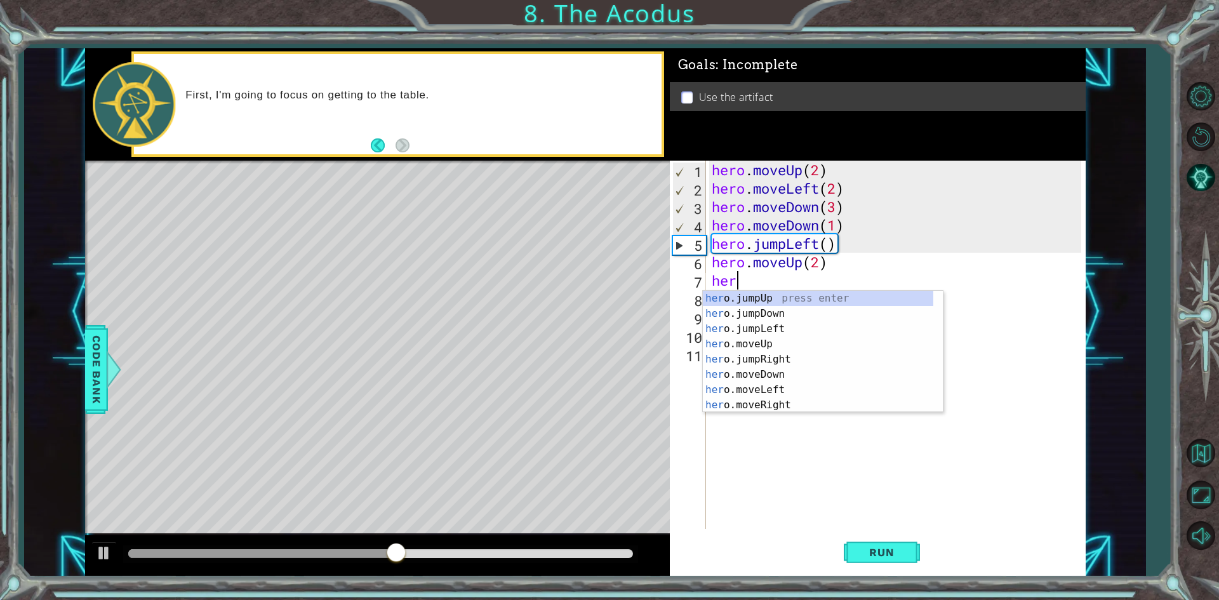
type textarea "h"
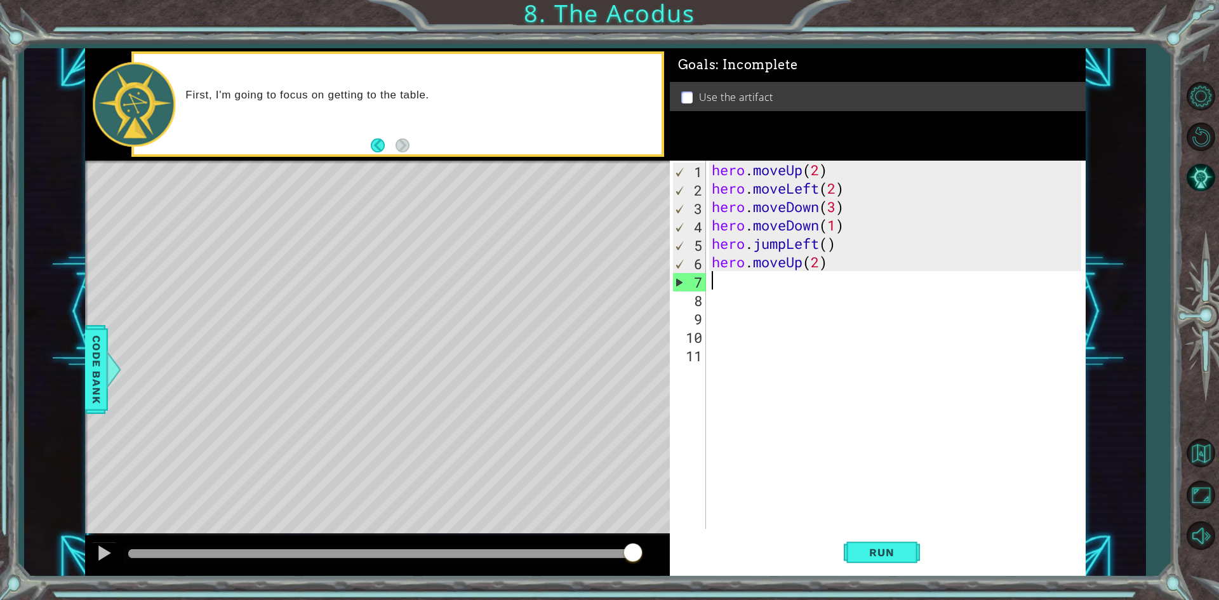
click at [849, 228] on div "hero . moveUp ( 2 ) hero . moveLeft ( 2 ) hero . moveDown ( 3 ) hero . moveDown…" at bounding box center [898, 363] width 378 height 405
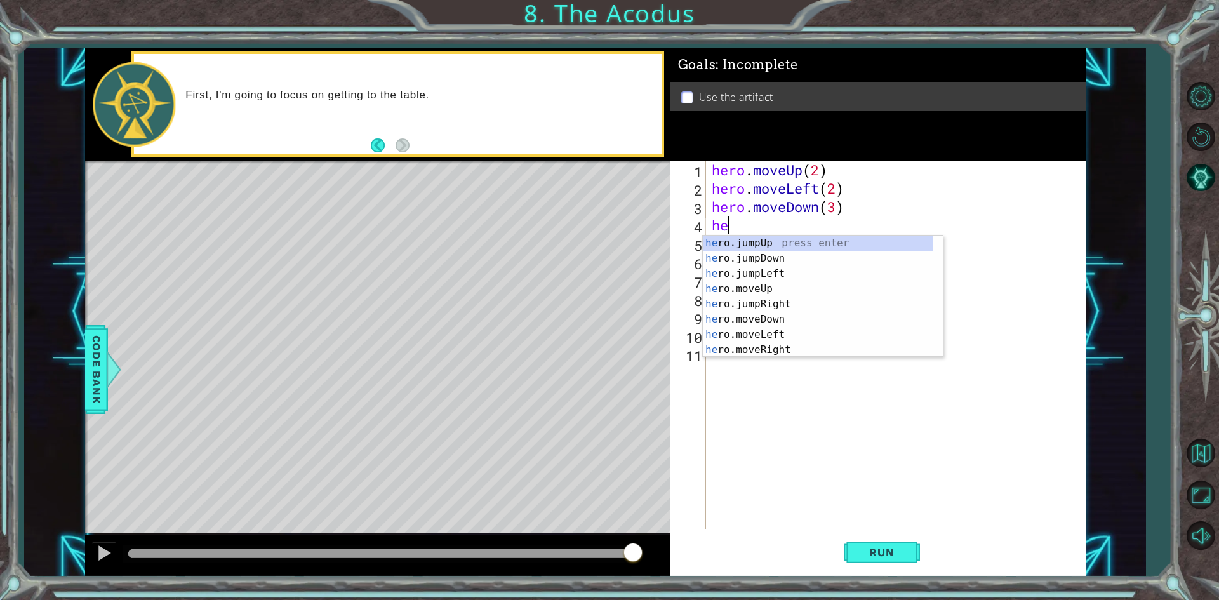
type textarea "h"
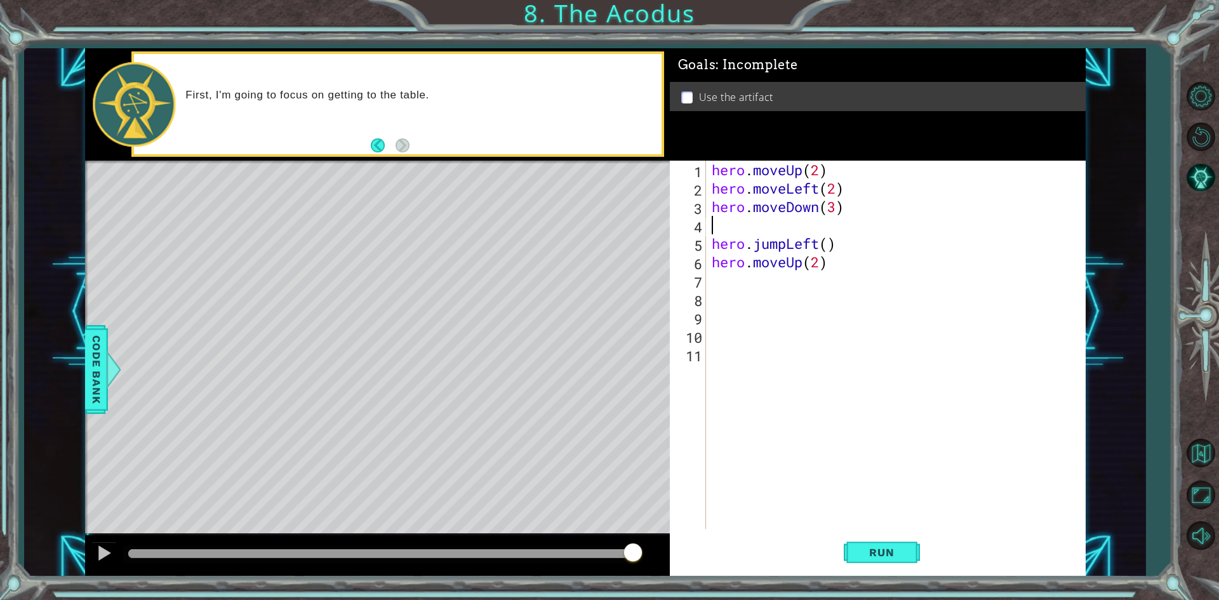
click at [711, 284] on div "hero . moveUp ( 2 ) hero . moveLeft ( 2 ) hero . moveDown ( 3 ) hero . jumpLeft…" at bounding box center [898, 363] width 378 height 405
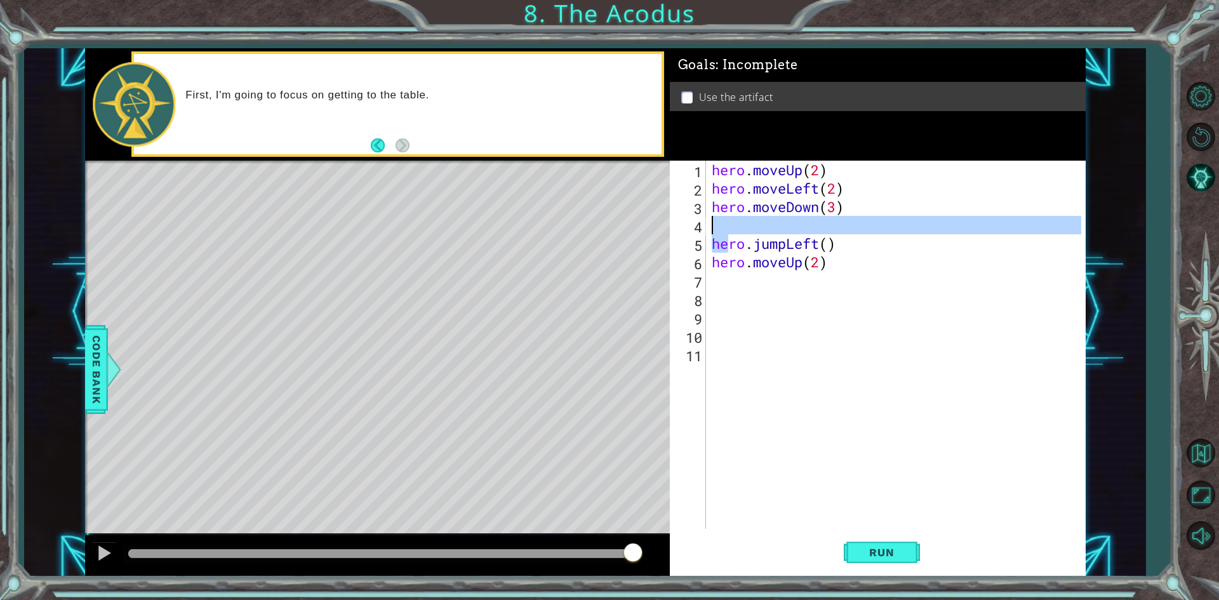
drag, startPoint x: 732, startPoint y: 243, endPoint x: 731, endPoint y: 224, distance: 19.1
click at [731, 224] on div "hero . moveUp ( 2 ) hero . moveLeft ( 2 ) hero . moveDown ( 3 ) hero . jumpLeft…" at bounding box center [898, 363] width 378 height 405
type textarea "hero.jumpLeft()"
click at [778, 348] on div "hero . moveUp ( 2 ) hero . moveLeft ( 2 ) hero . moveDown ( 3 ) hero . jumpLeft…" at bounding box center [898, 363] width 378 height 405
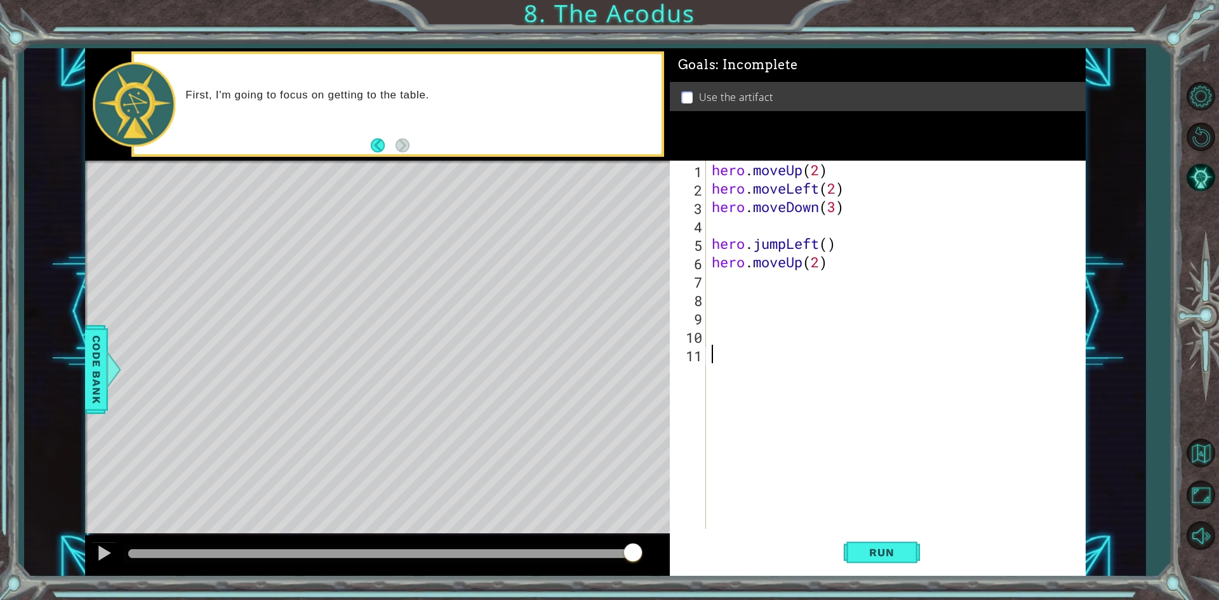
click at [835, 261] on div "hero . moveUp ( 2 ) hero . moveLeft ( 2 ) hero . moveDown ( 3 ) hero . jumpLeft…" at bounding box center [898, 363] width 378 height 405
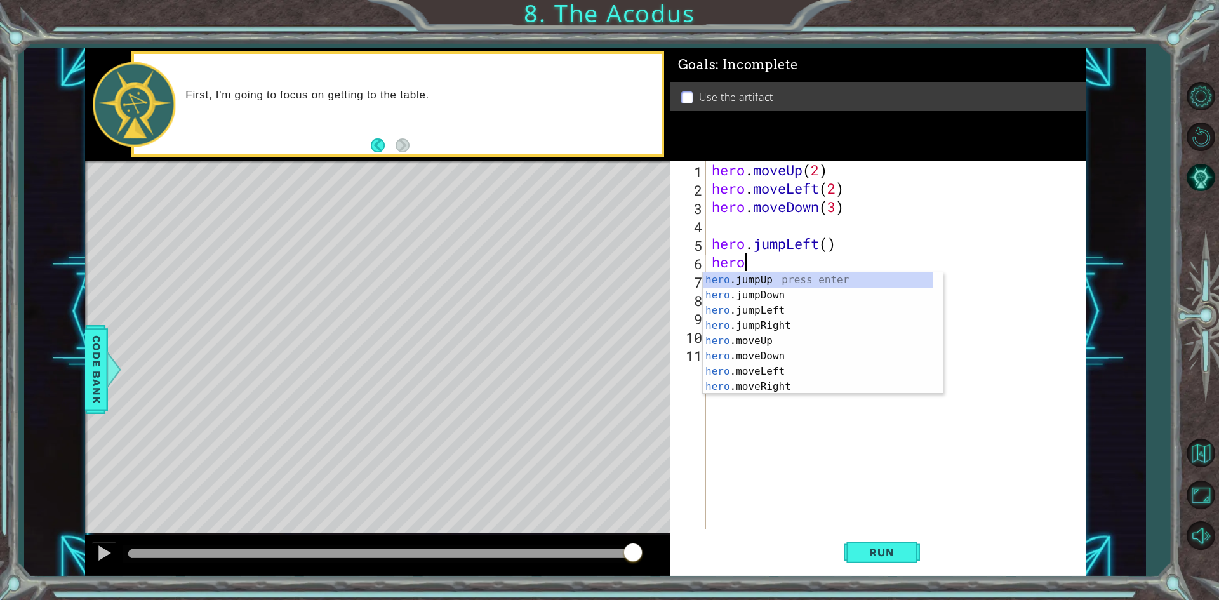
type textarea "h"
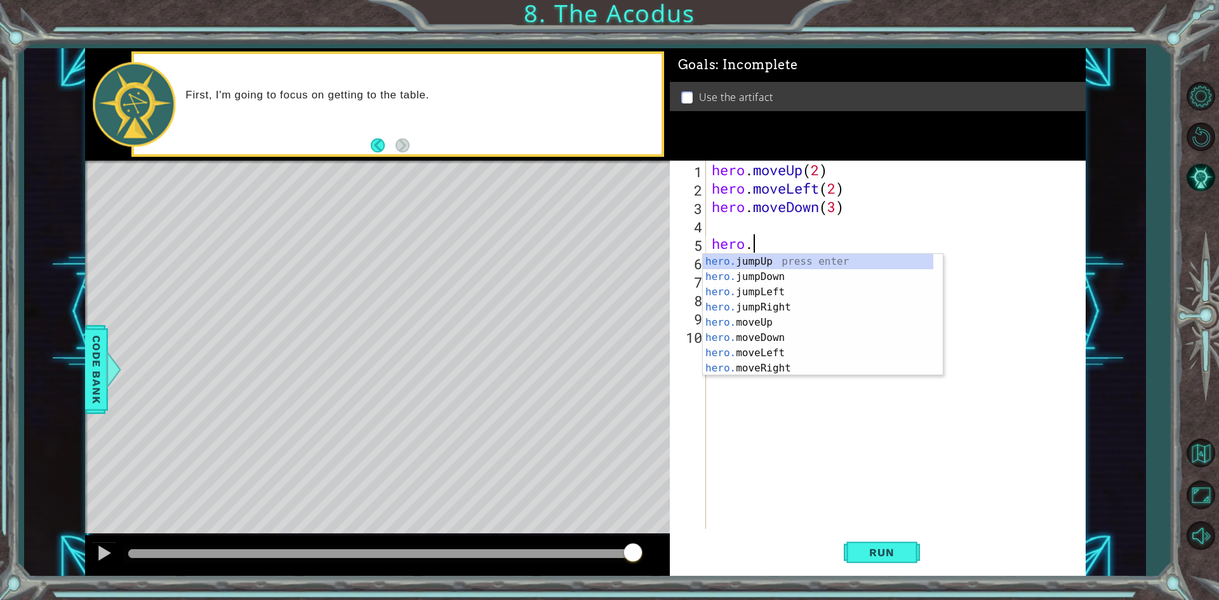
type textarea "h"
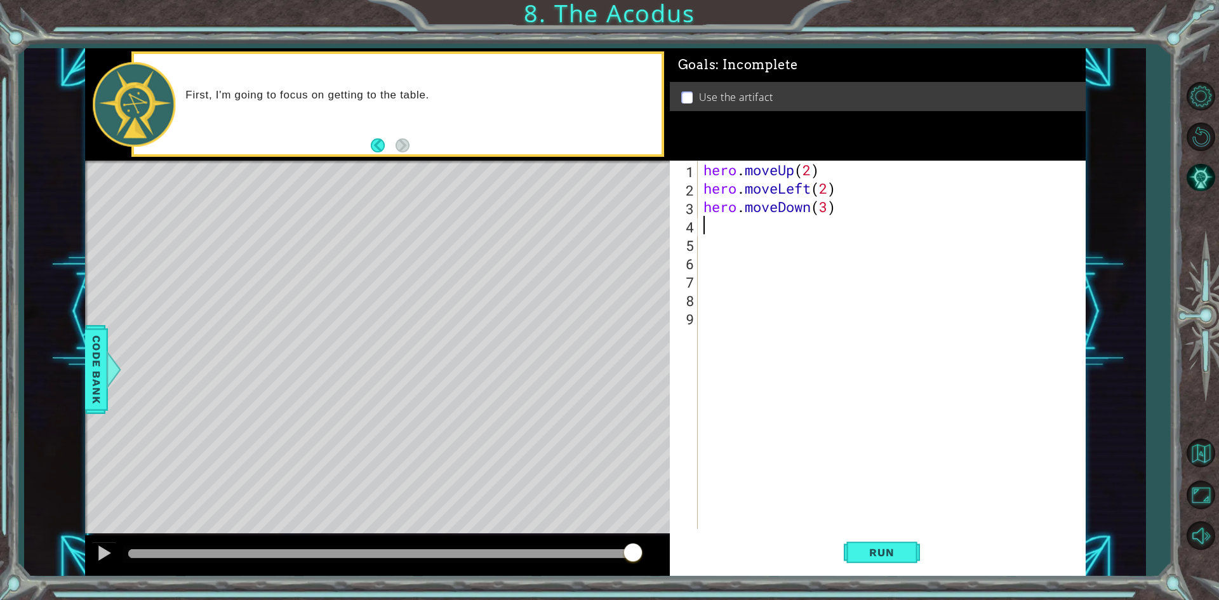
type textarea "h"
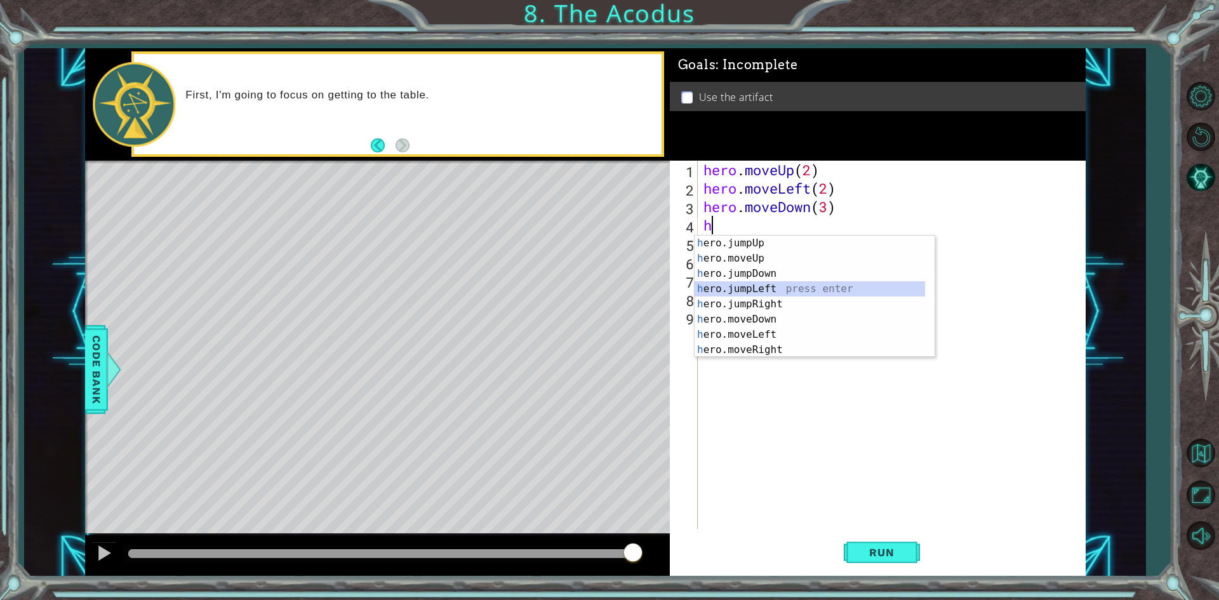
click at [794, 287] on div "h ero.jumpUp press enter h ero.moveUp press enter h ero.jumpDown press enter h …" at bounding box center [809, 311] width 230 height 152
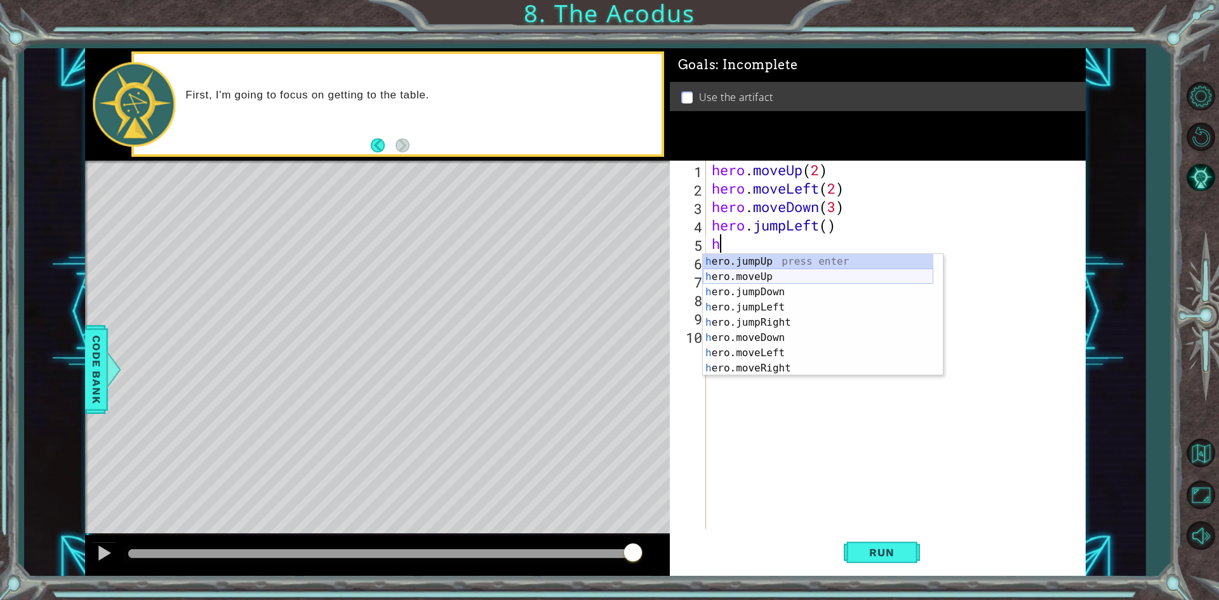
click at [749, 274] on div "h ero.jumpUp press enter h ero.moveUp press enter h ero.jumpDown press enter h …" at bounding box center [818, 330] width 230 height 152
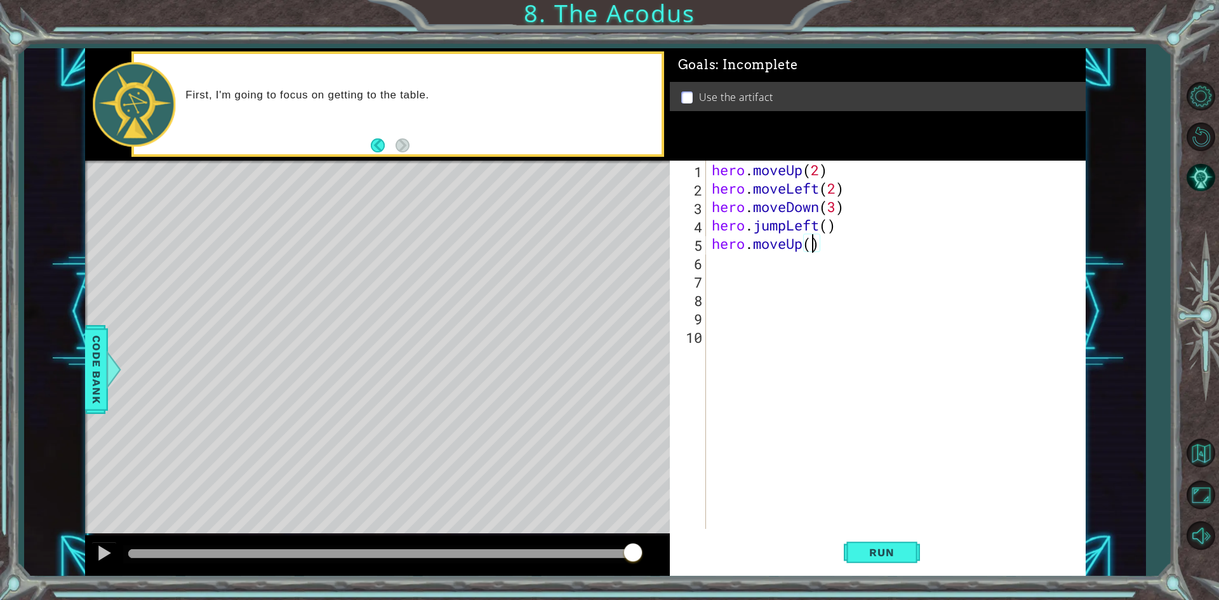
type textarea "hero.moveUp(2)"
click at [721, 263] on div "hero . moveUp ( 2 ) hero . moveLeft ( 2 ) hero . moveDown ( 3 ) hero . jumpLeft…" at bounding box center [898, 363] width 378 height 405
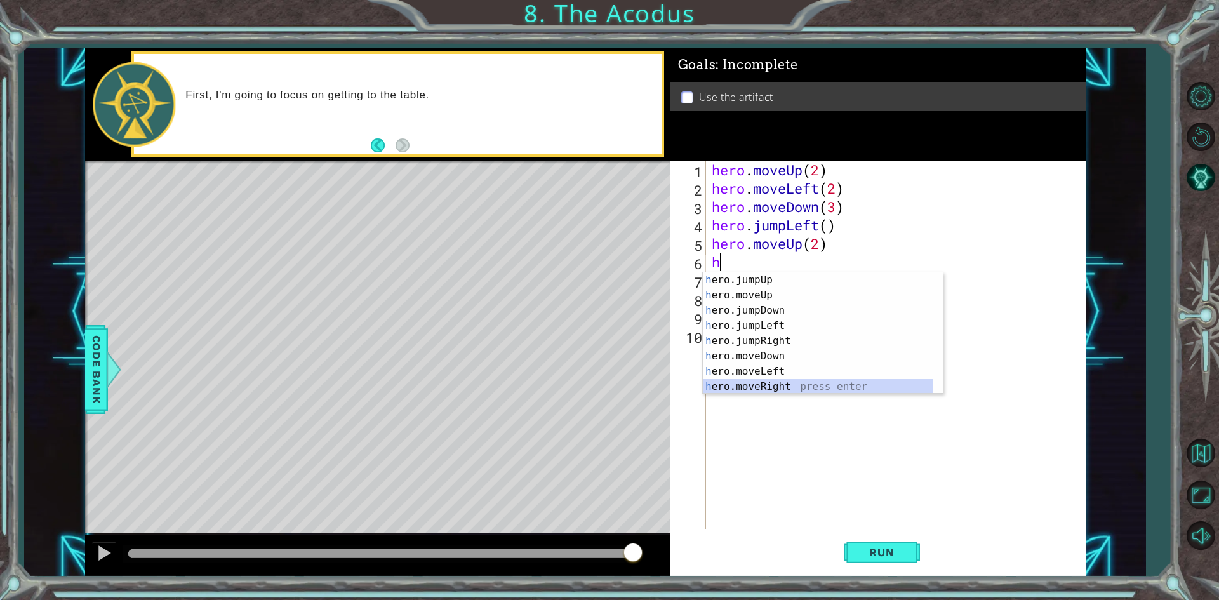
click at [768, 382] on div "h ero.jumpUp press enter h ero.moveUp press enter h ero.jumpDown press enter h …" at bounding box center [818, 348] width 230 height 152
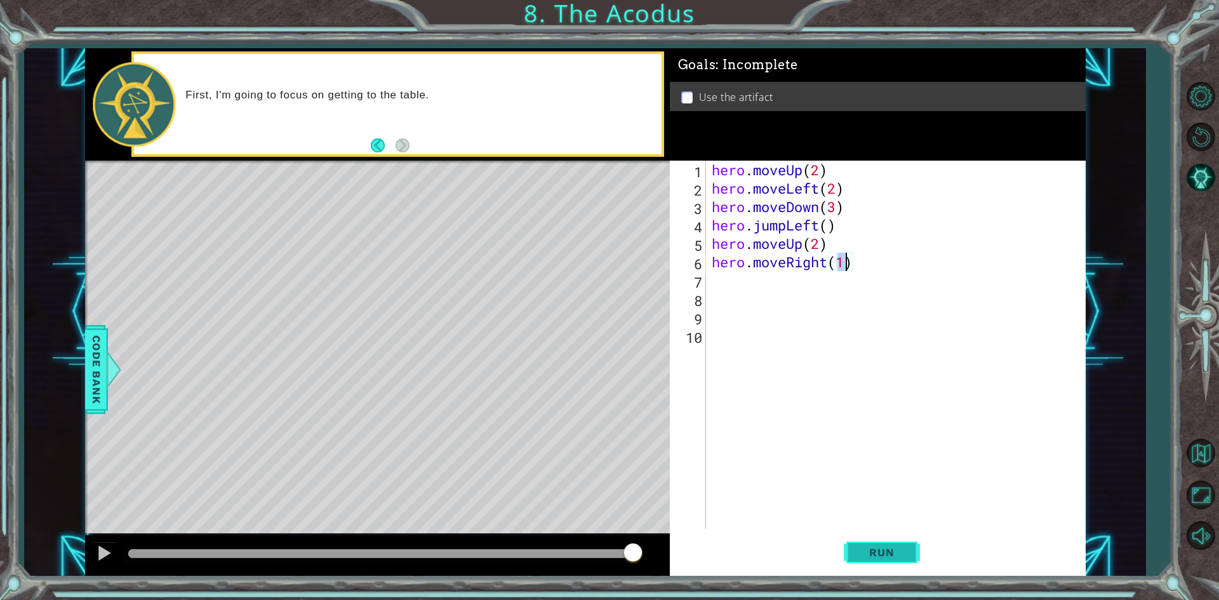
type textarea "hero.moveRight(1)"
click at [879, 563] on button "Run" at bounding box center [881, 552] width 76 height 41
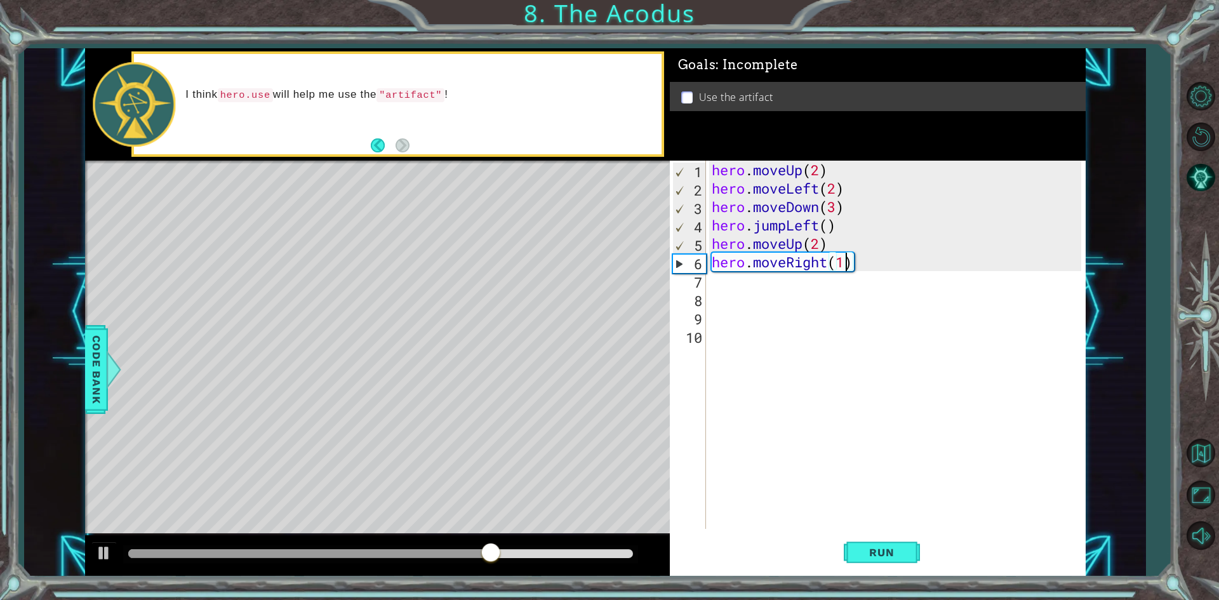
click at [734, 277] on div "hero . moveUp ( 2 ) hero . moveLeft ( 2 ) hero . moveDown ( 3 ) hero . jumpLeft…" at bounding box center [898, 363] width 378 height 405
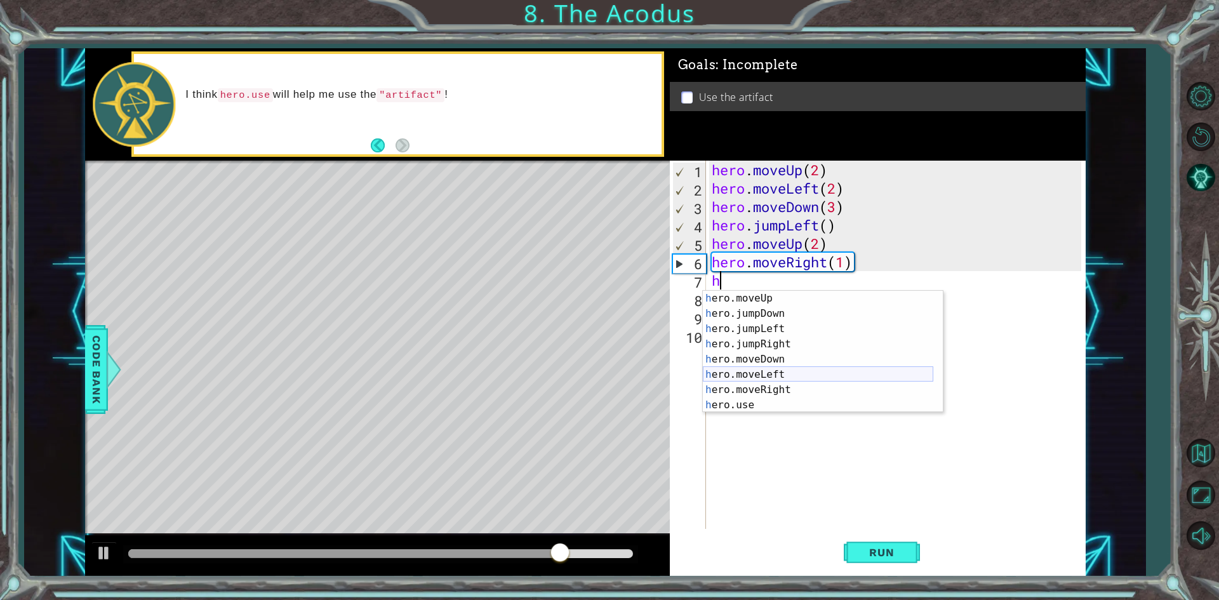
scroll to position [15, 0]
click at [748, 400] on div "h ero.moveUp press enter h ero.jumpDown press enter h ero.jumpLeft press enter …" at bounding box center [818, 367] width 230 height 152
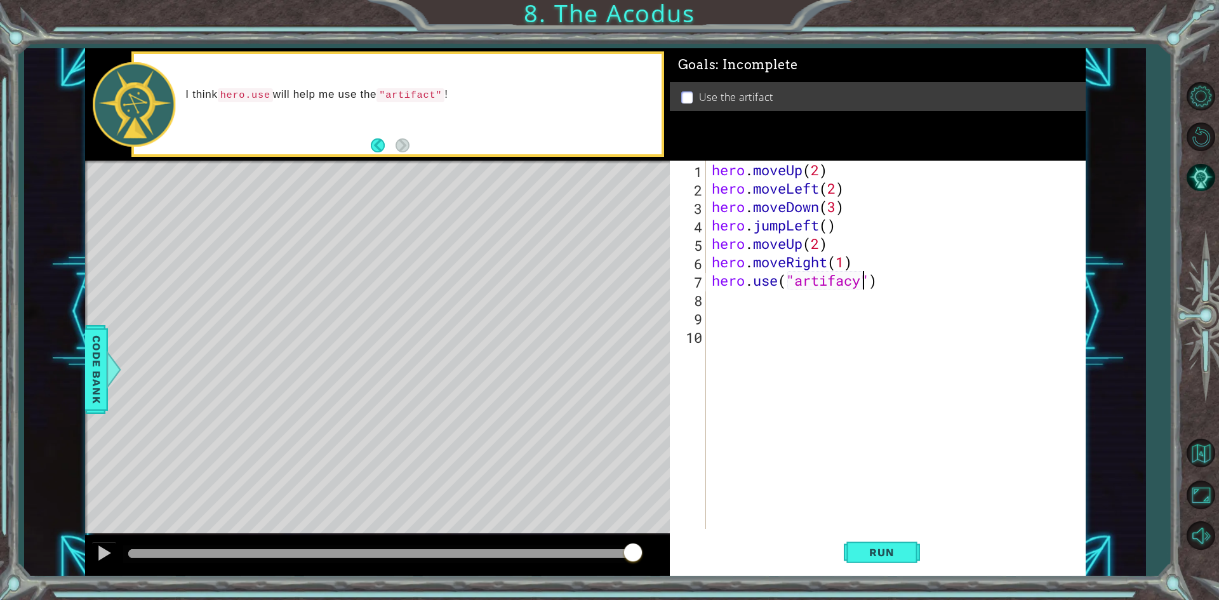
scroll to position [0, 6]
type textarea "hero.use("artifact")"
click at [866, 556] on span "Run" at bounding box center [881, 552] width 50 height 13
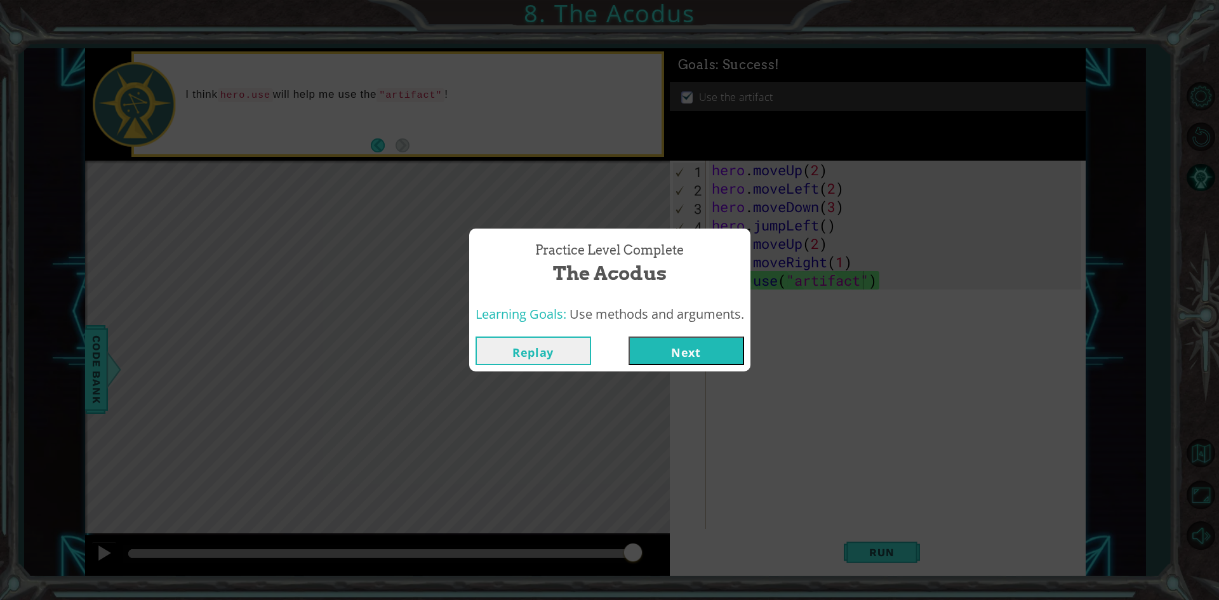
click at [665, 348] on button "Next" at bounding box center [686, 350] width 116 height 29
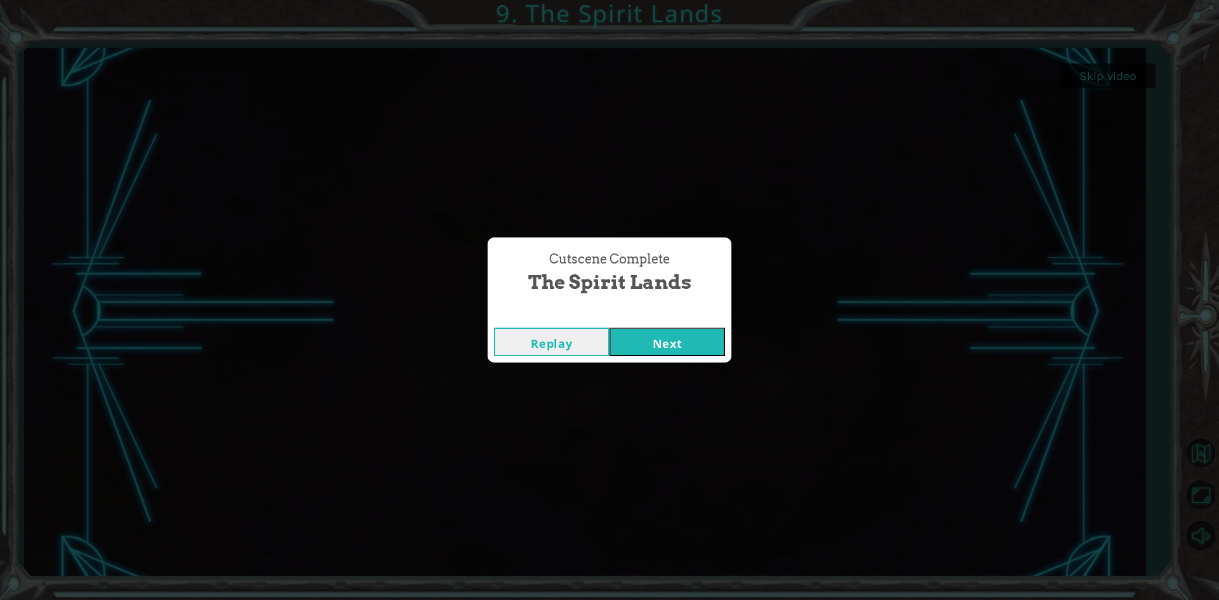
click at [644, 341] on button "Next" at bounding box center [667, 341] width 116 height 29
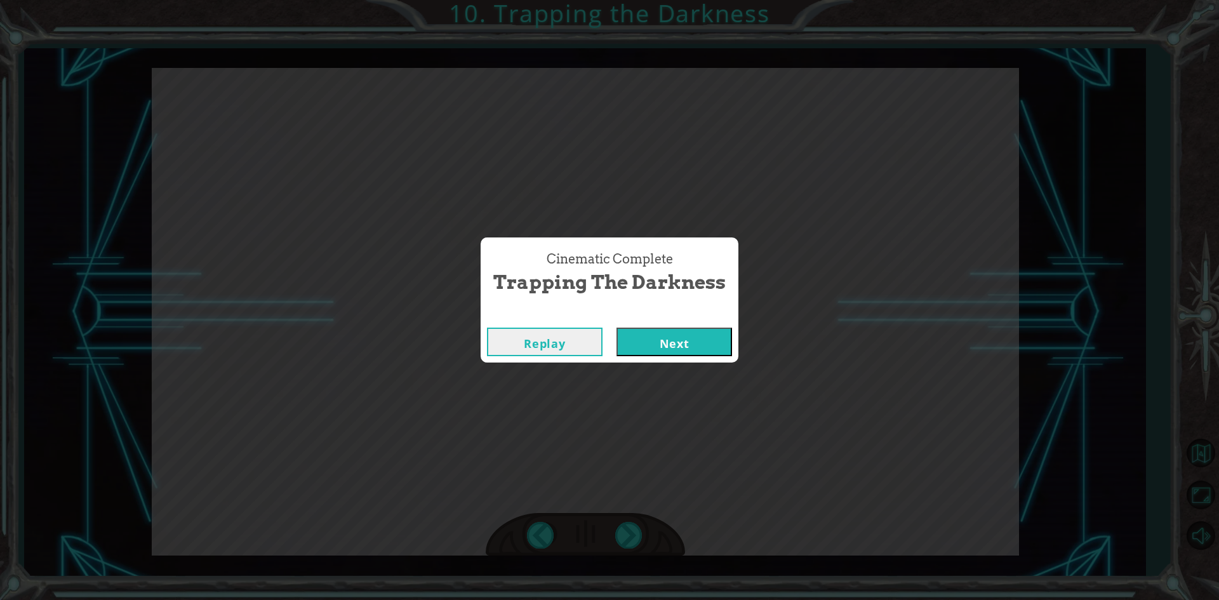
click at [692, 345] on button "Next" at bounding box center [674, 341] width 116 height 29
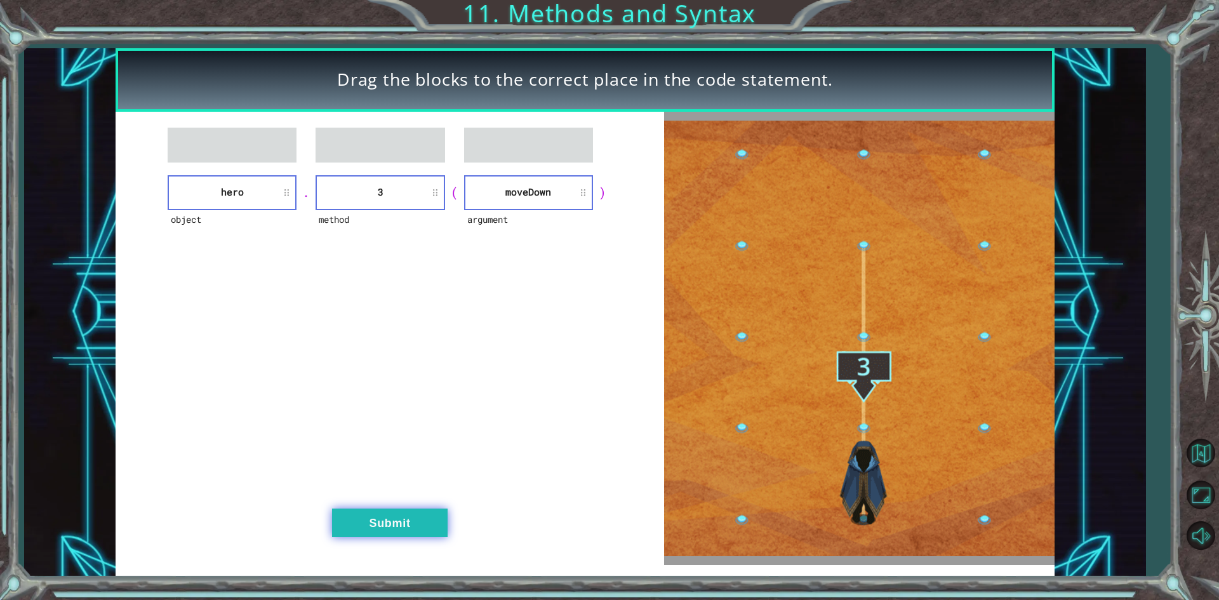
click at [430, 513] on button "Submit" at bounding box center [390, 522] width 116 height 29
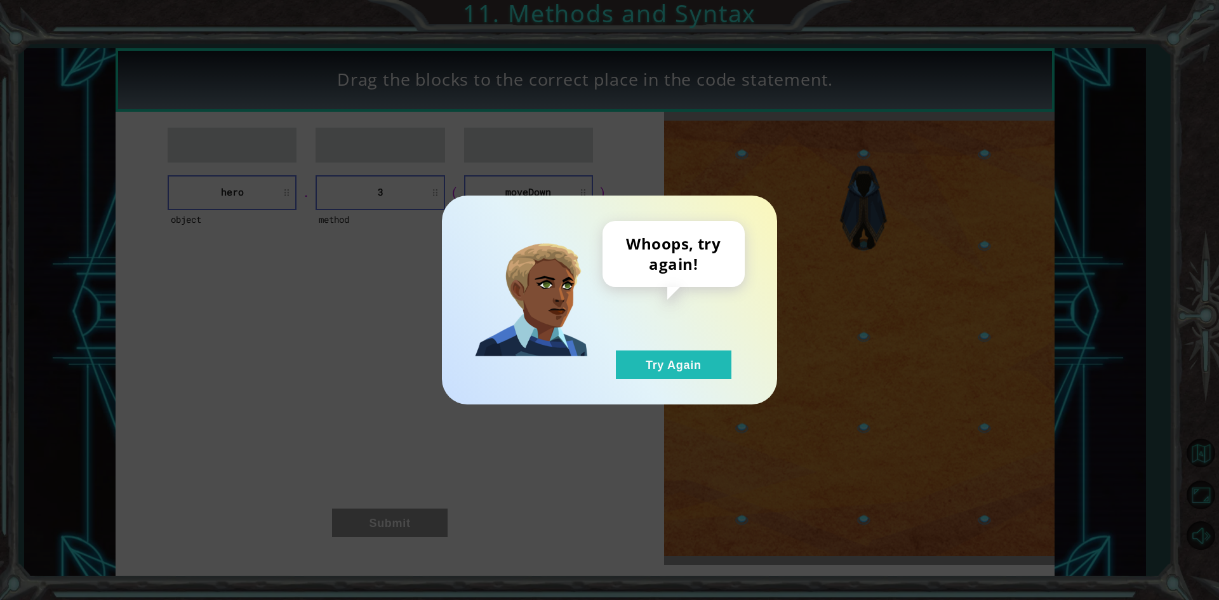
click at [665, 343] on div "Whoops, try again! Try Again" at bounding box center [673, 300] width 142 height 158
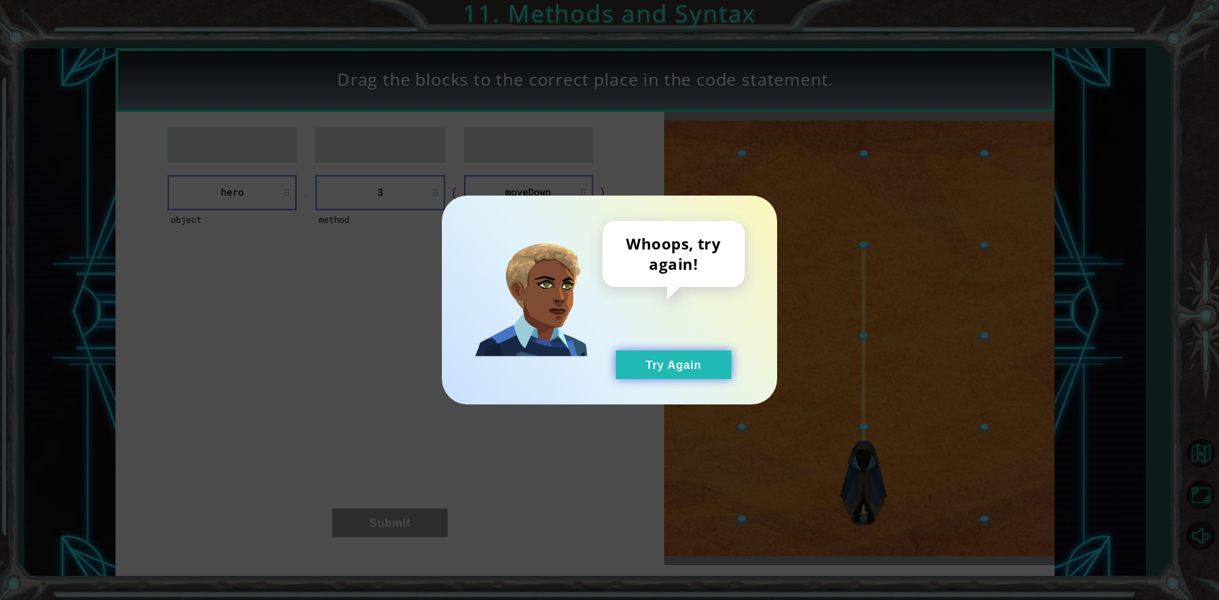
click at [668, 369] on button "Try Again" at bounding box center [674, 364] width 116 height 29
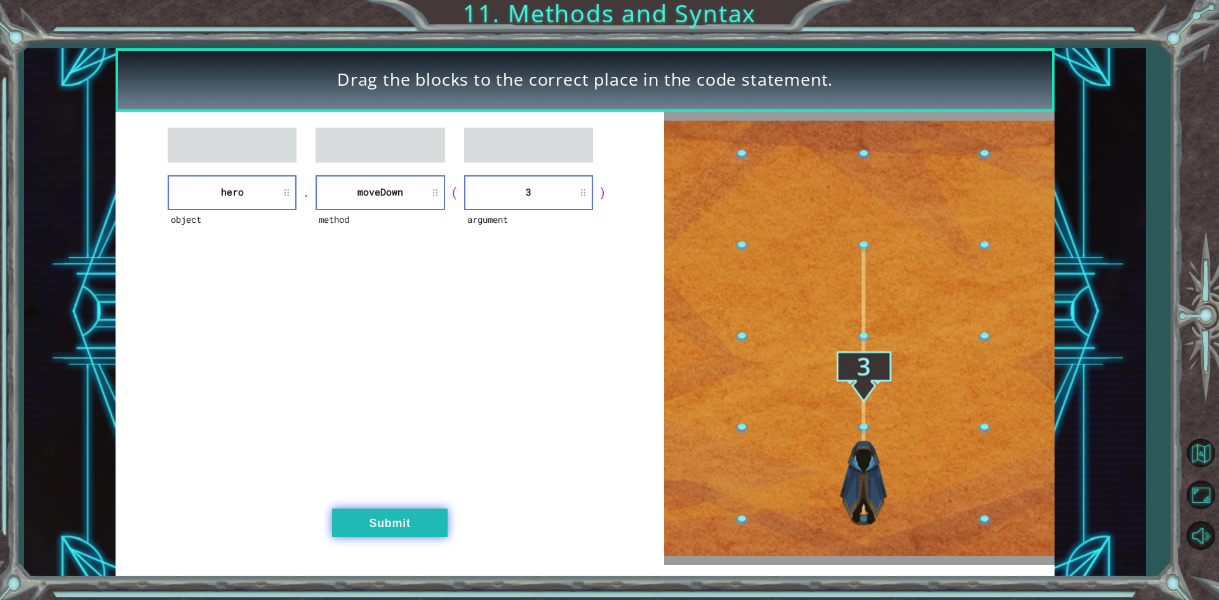
click at [407, 510] on button "Submit" at bounding box center [390, 522] width 116 height 29
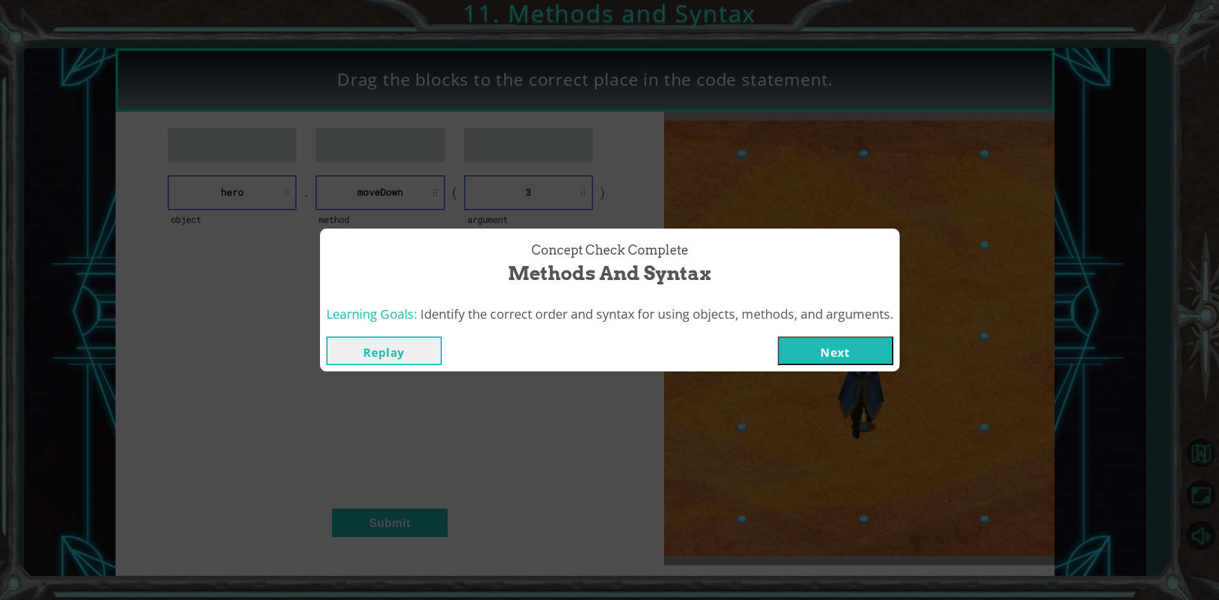
click at [801, 352] on button "Next" at bounding box center [835, 350] width 116 height 29
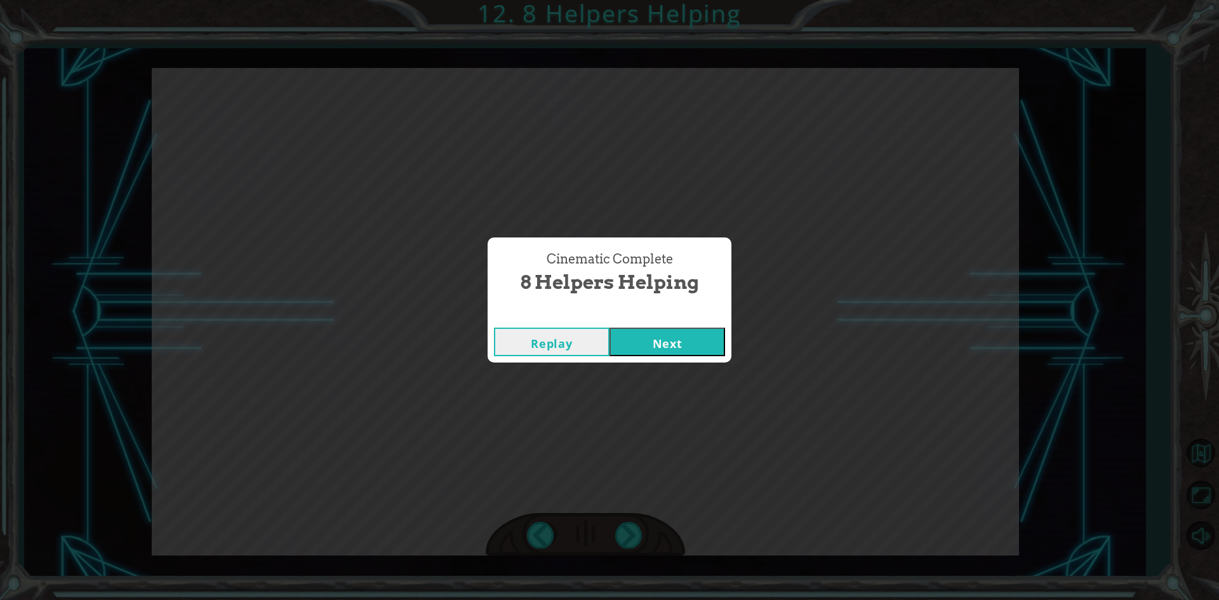
click at [659, 341] on button "Next" at bounding box center [667, 341] width 116 height 29
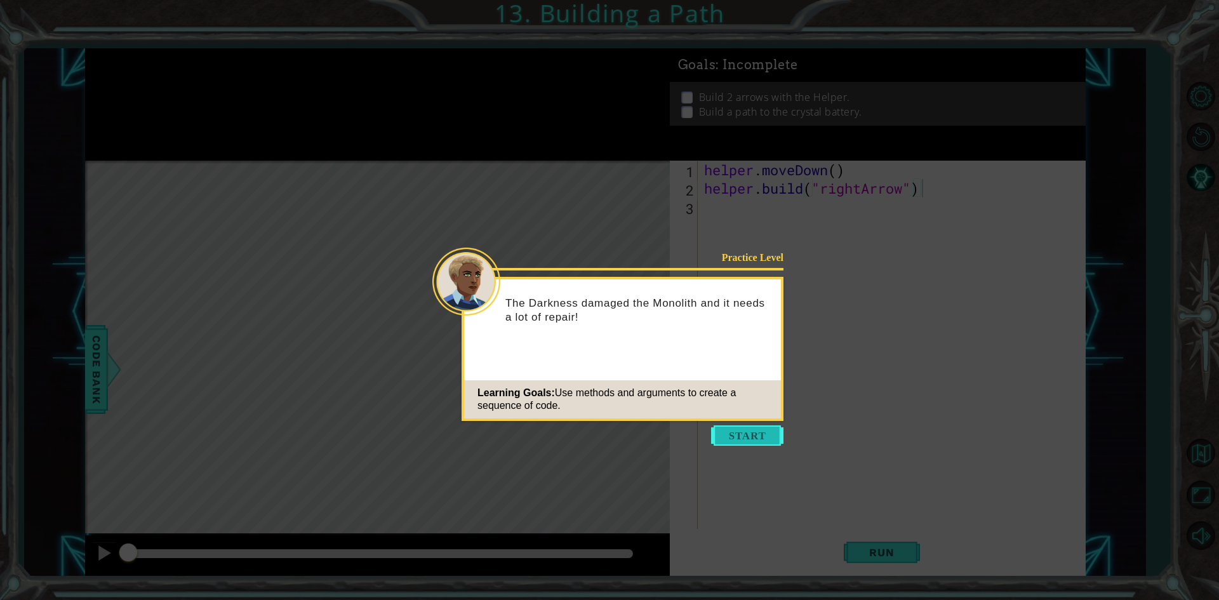
click at [732, 430] on button "Start" at bounding box center [747, 435] width 72 height 20
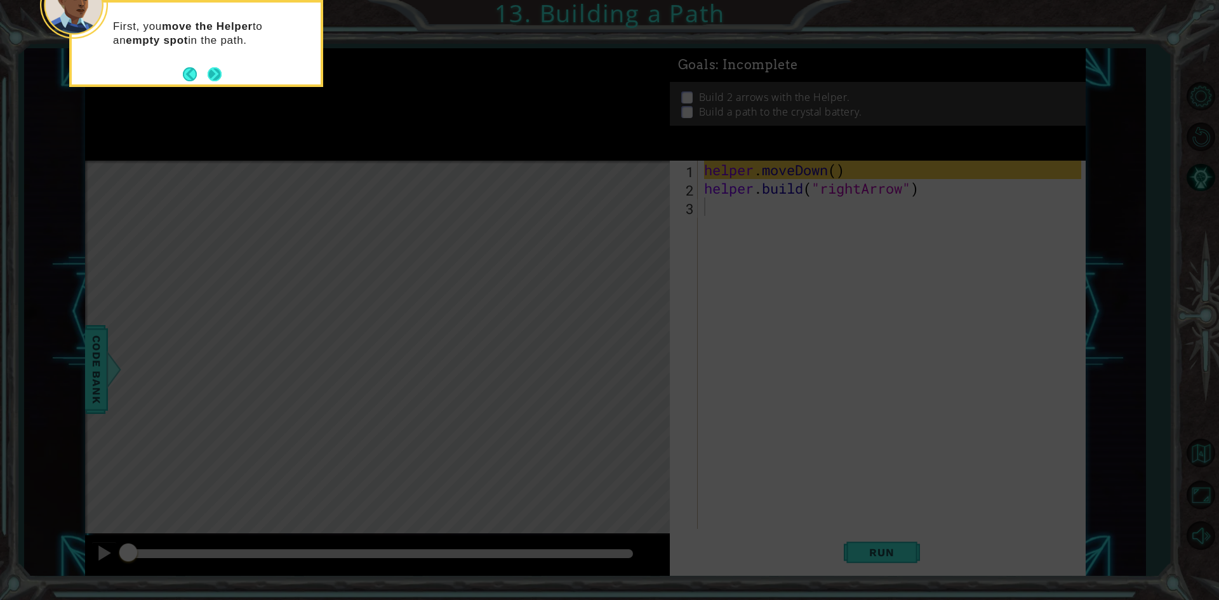
click at [219, 74] on button "Next" at bounding box center [214, 74] width 15 height 15
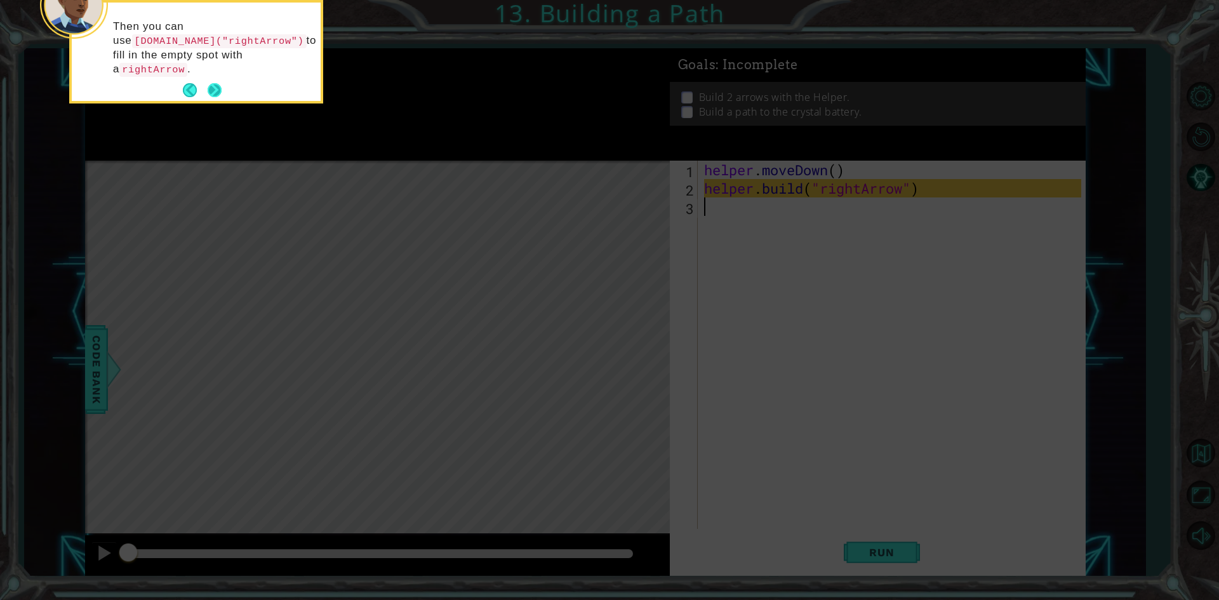
click at [223, 81] on button "Next" at bounding box center [214, 90] width 18 height 18
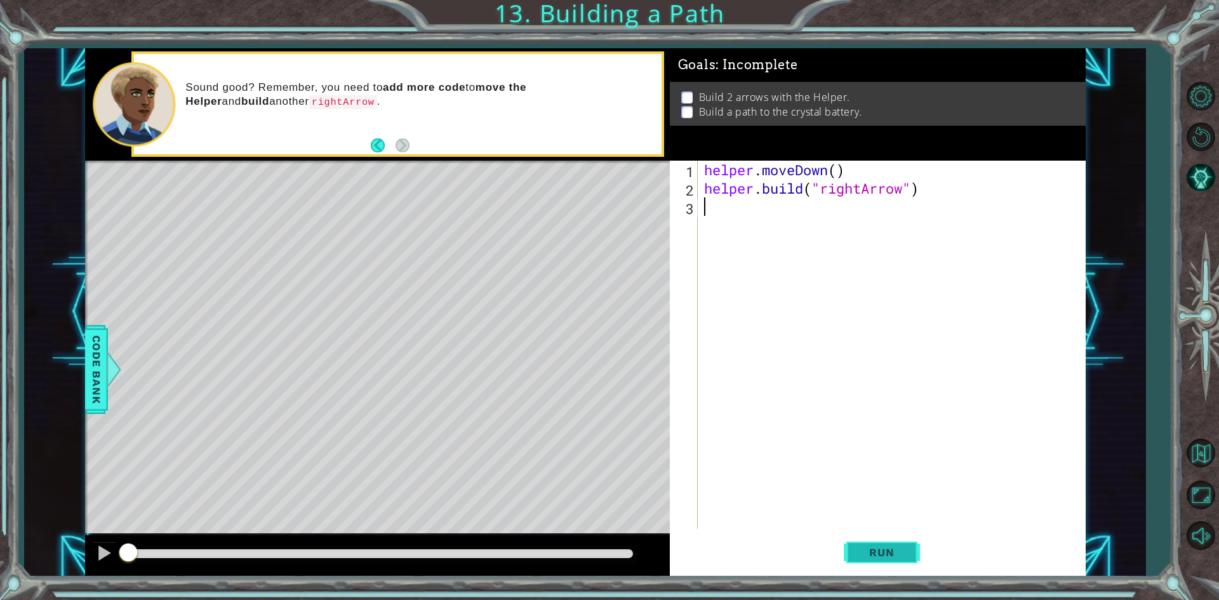
click at [864, 556] on span "Run" at bounding box center [881, 552] width 50 height 13
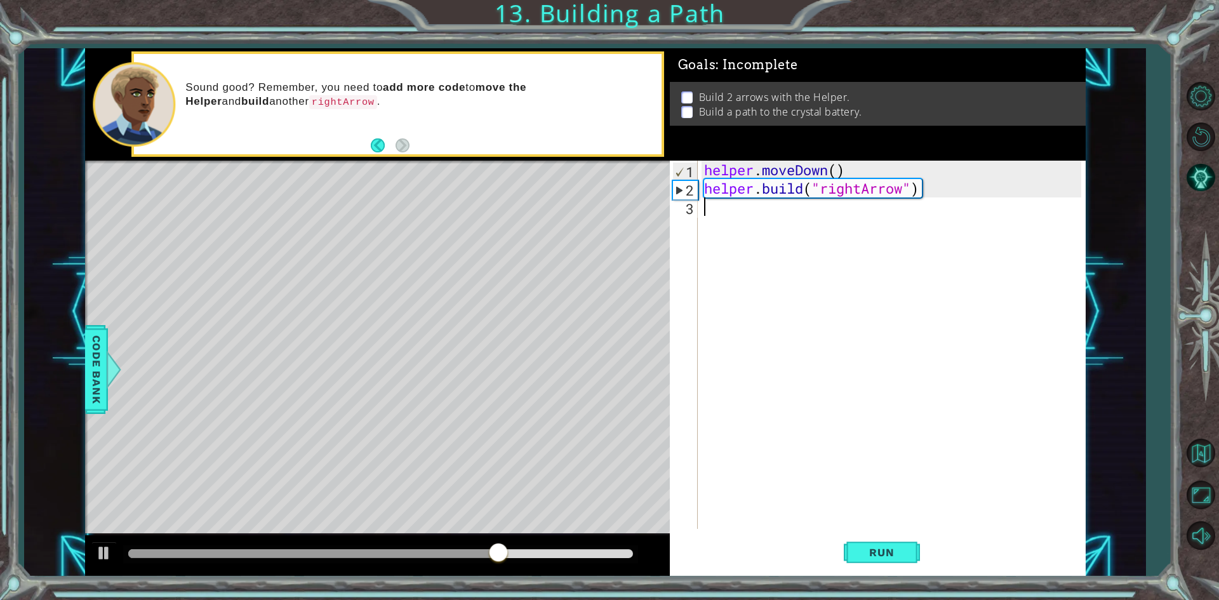
click at [735, 228] on div "helper . moveDown ( ) helper . build ( "rightArrow" )" at bounding box center [894, 363] width 386 height 405
type textarea "g"
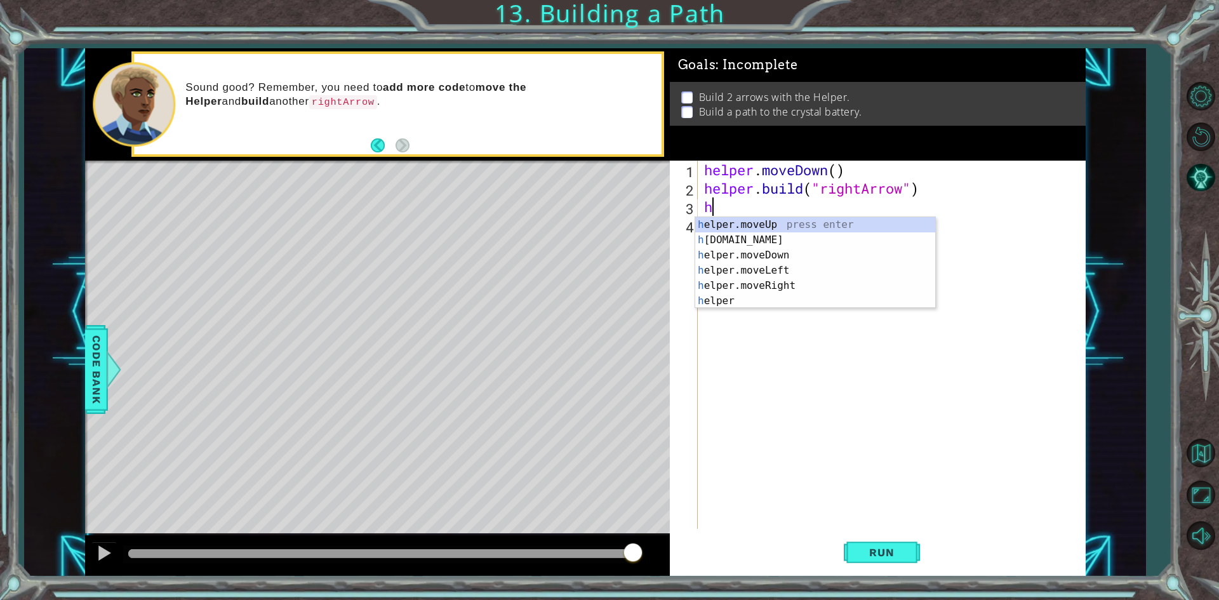
click at [735, 228] on div "h elper.moveUp press enter h [DOMAIN_NAME] press enter h elper.moveDown press e…" at bounding box center [815, 278] width 240 height 122
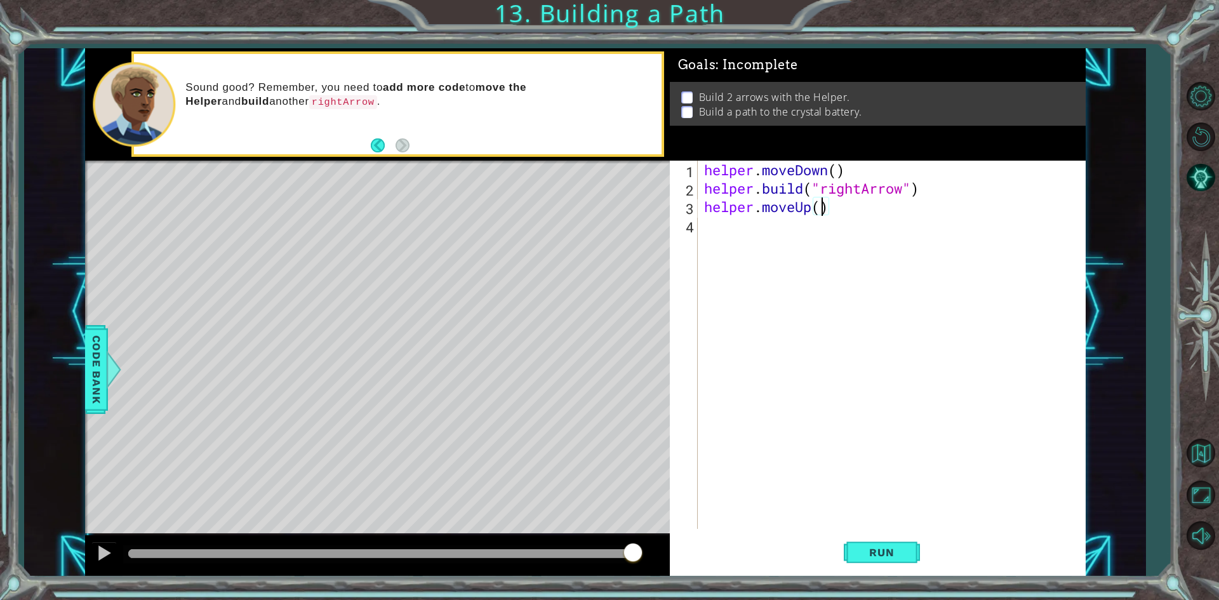
scroll to position [0, 5]
click at [859, 555] on span "Run" at bounding box center [881, 552] width 50 height 13
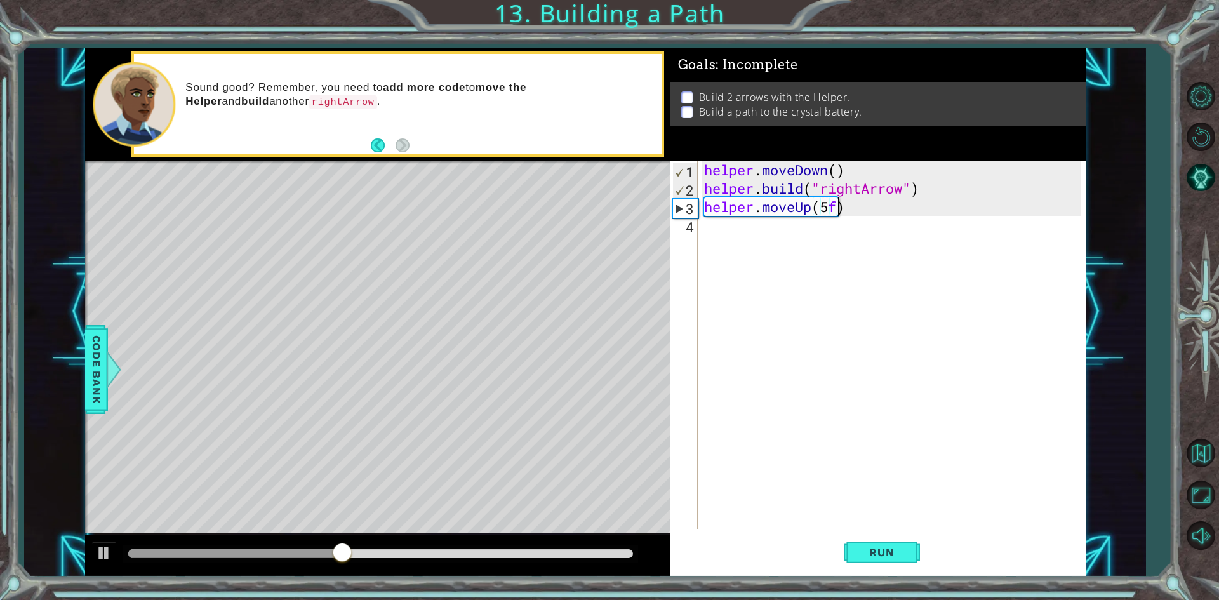
scroll to position [0, 6]
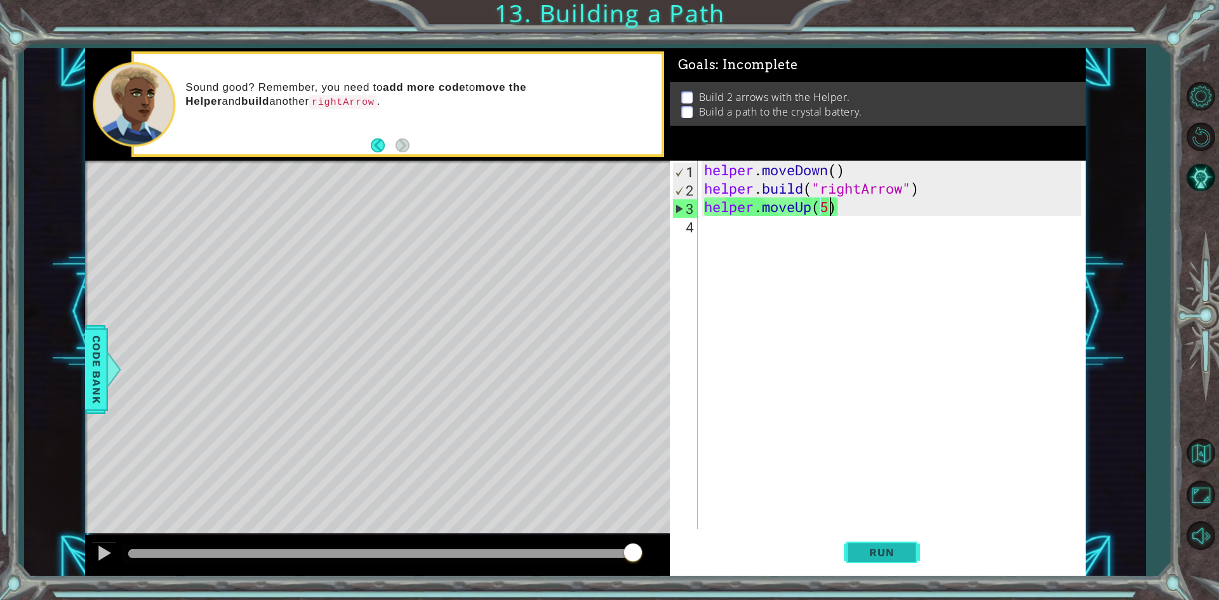
click at [866, 548] on span "Run" at bounding box center [881, 552] width 50 height 13
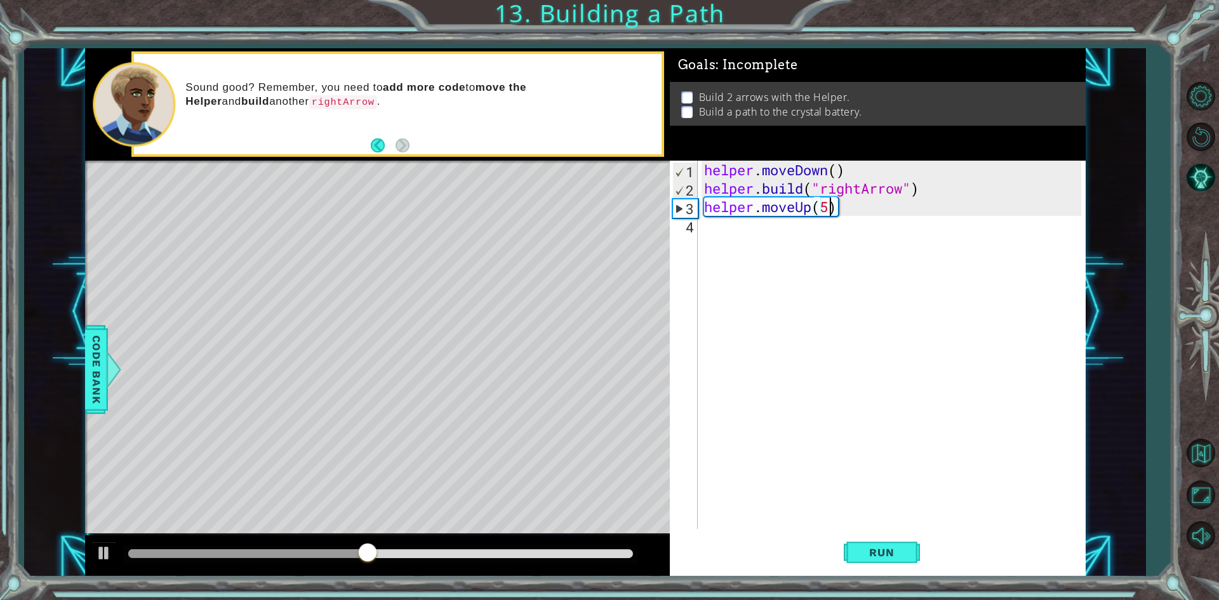
click at [857, 209] on div "helper . moveDown ( ) helper . build ( "rightArrow" ) helper . moveUp ( 5 )" at bounding box center [894, 363] width 386 height 405
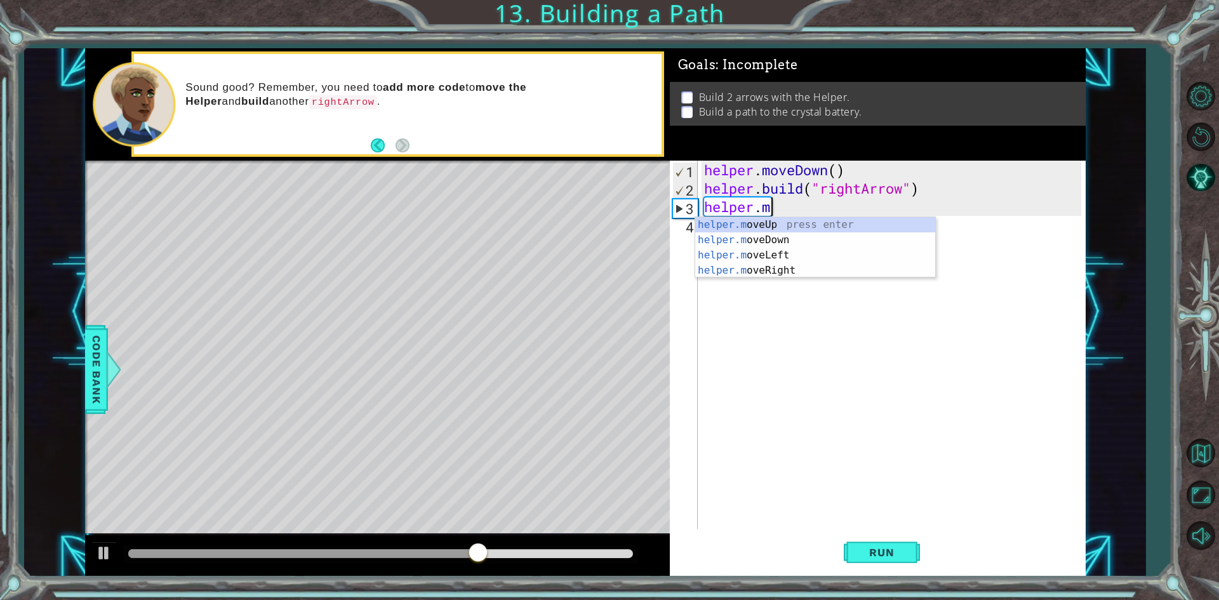
scroll to position [0, 0]
type textarea "h"
type textarea "[DOMAIN_NAME]("rightArrow")"
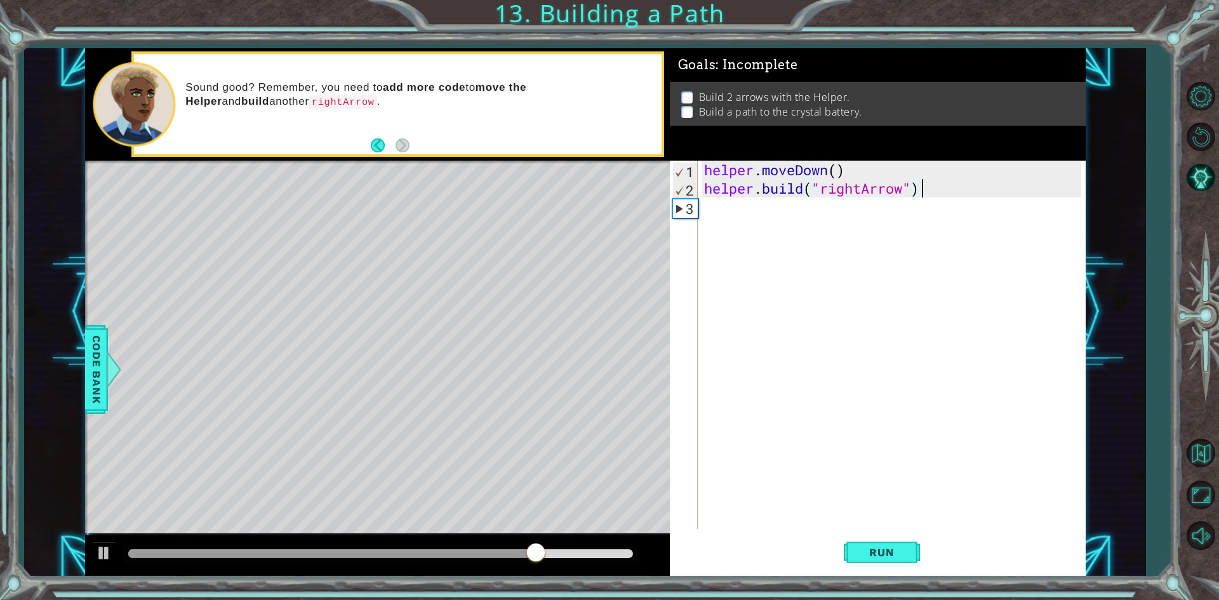
click at [718, 218] on div "helper . moveDown ( ) helper . build ( "rightArrow" )" at bounding box center [894, 363] width 386 height 405
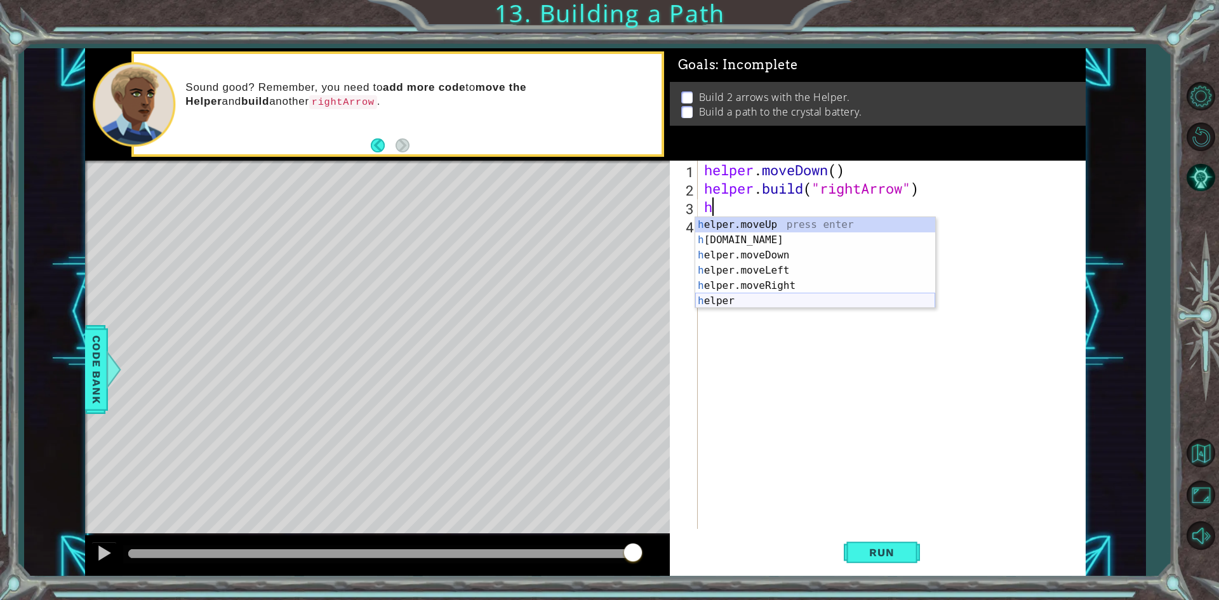
click at [761, 300] on div "h elper.moveUp press enter h [DOMAIN_NAME] press enter h elper.moveDown press e…" at bounding box center [815, 278] width 240 height 122
click at [777, 283] on div "helper. moveUp press enter helper. moveDown press enter helper. moveLeft press …" at bounding box center [815, 270] width 240 height 107
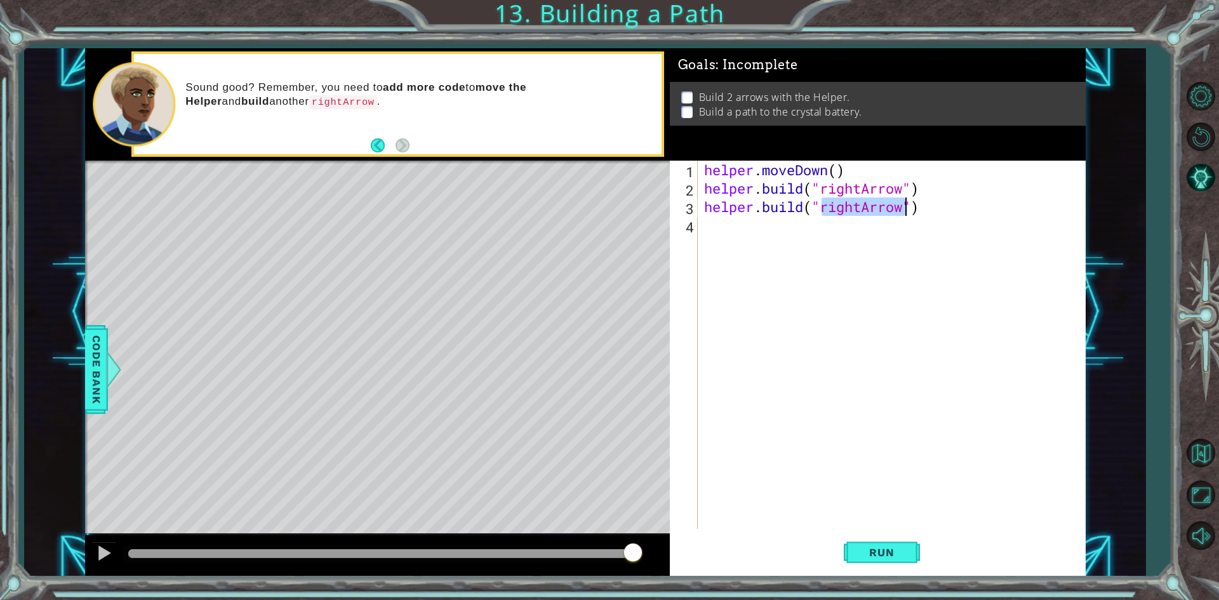
click at [863, 211] on div "helper . moveDown ( ) helper . build ( "rightArrow" ) helper . build ( "rightAr…" at bounding box center [891, 345] width 380 height 368
click at [863, 540] on button "Run" at bounding box center [881, 552] width 76 height 41
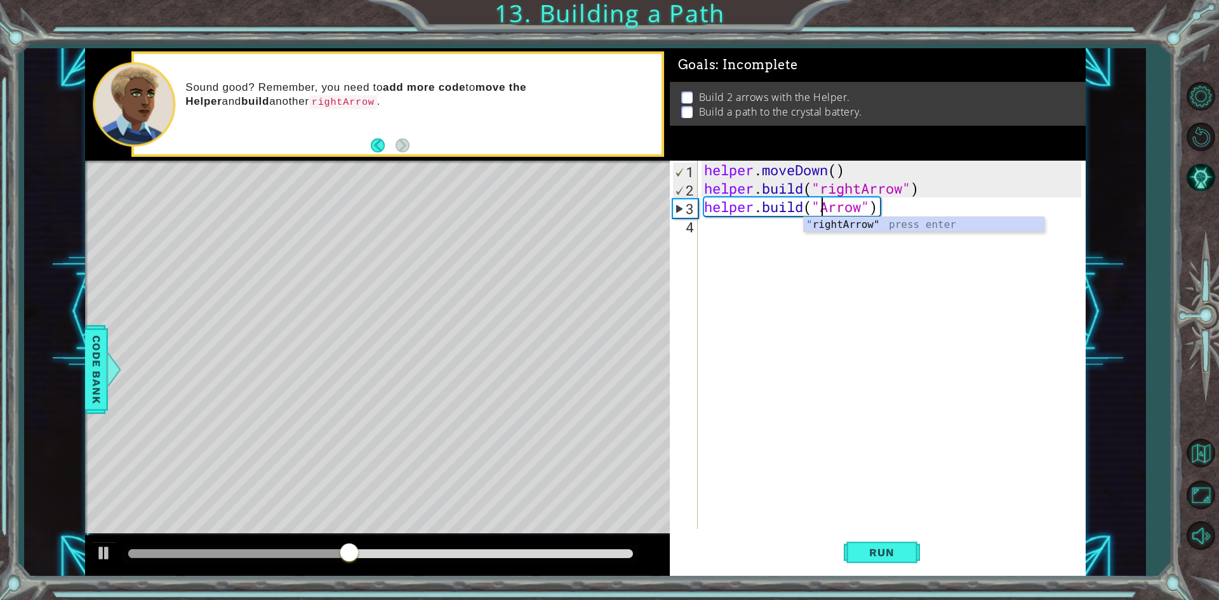
click at [842, 227] on div "" rightArrow" press enter" at bounding box center [924, 240] width 240 height 46
type textarea "[DOMAIN_NAME]("rightArrow")"
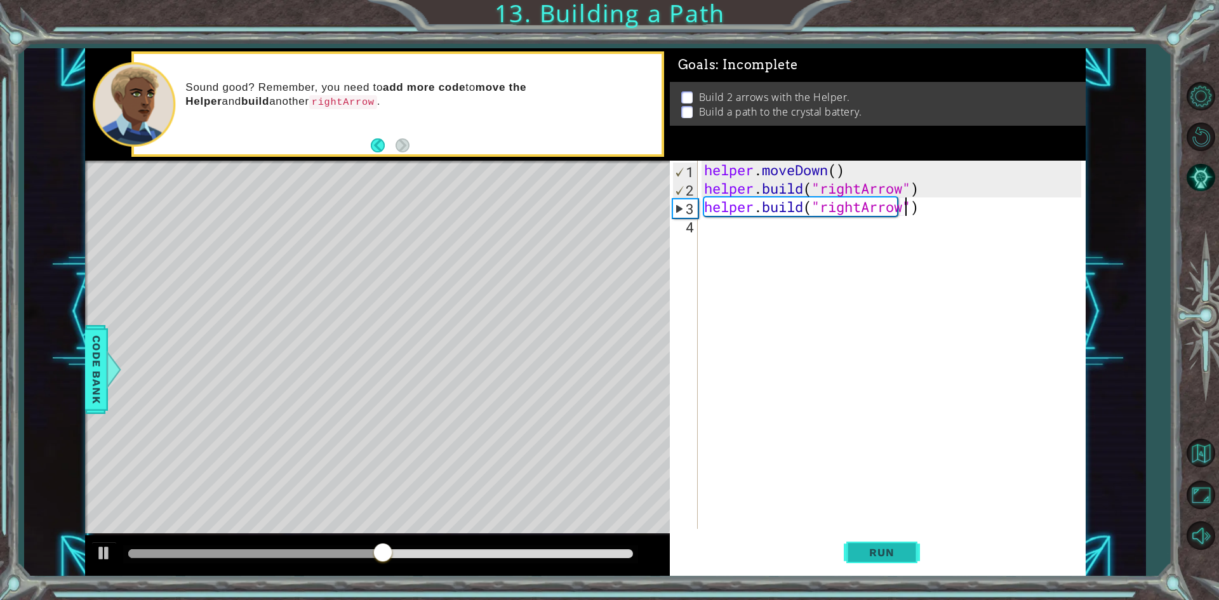
click at [850, 555] on button "Run" at bounding box center [881, 552] width 76 height 41
click at [725, 234] on div "helper . moveDown ( ) helper . build ( "rightArrow" ) helper . build ( "rightAr…" at bounding box center [894, 363] width 386 height 405
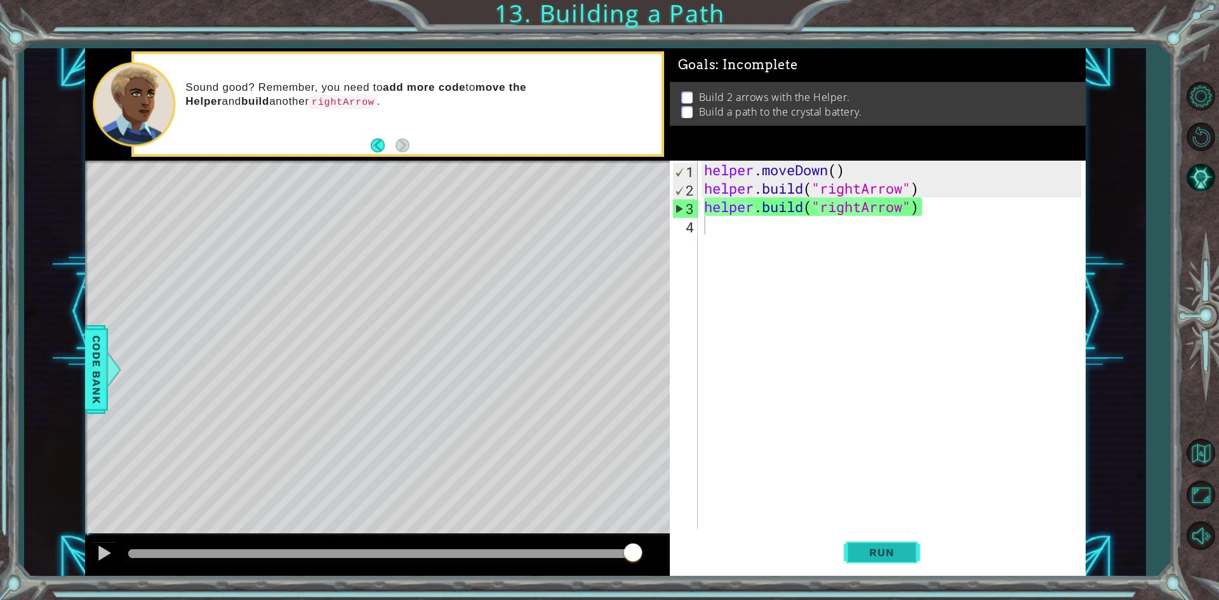
click at [891, 546] on span "Run" at bounding box center [881, 552] width 50 height 13
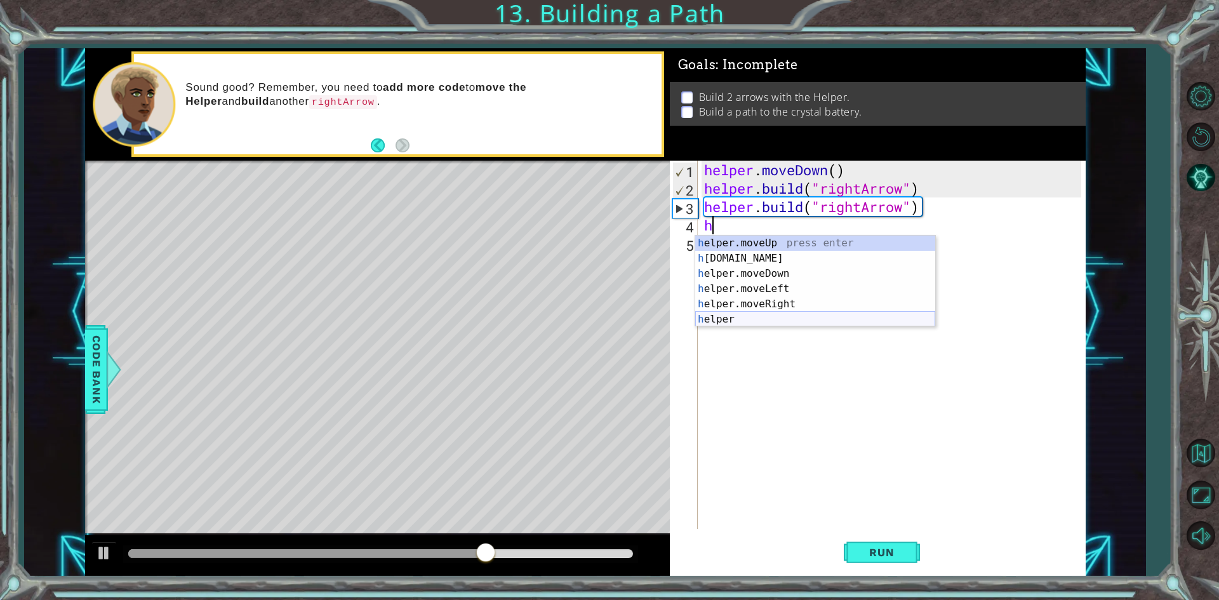
click at [726, 322] on div "h elper.moveUp press enter h [DOMAIN_NAME] press enter h elper.moveDown press e…" at bounding box center [815, 296] width 240 height 122
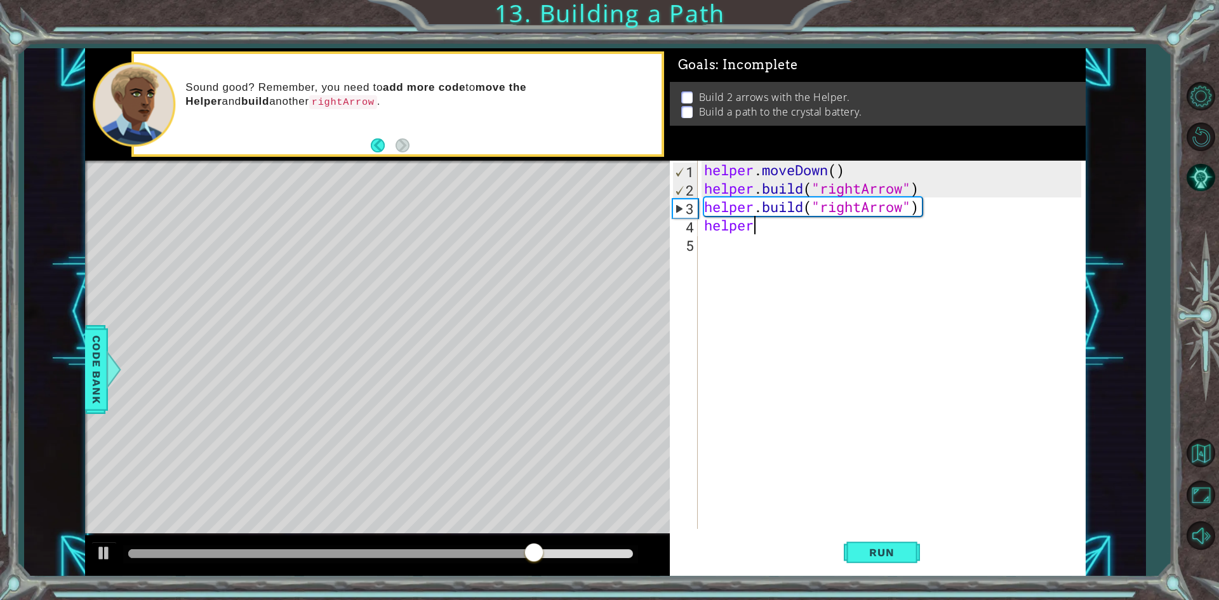
scroll to position [0, 2]
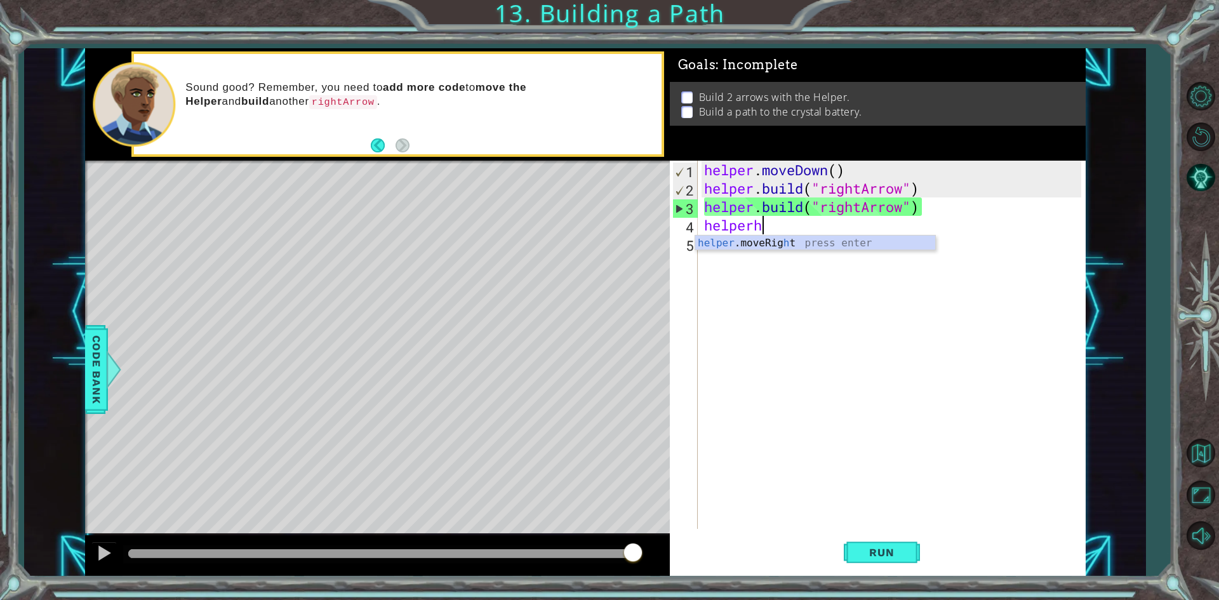
type textarea "helperh"
